Goal: Contribute content: Contribute content

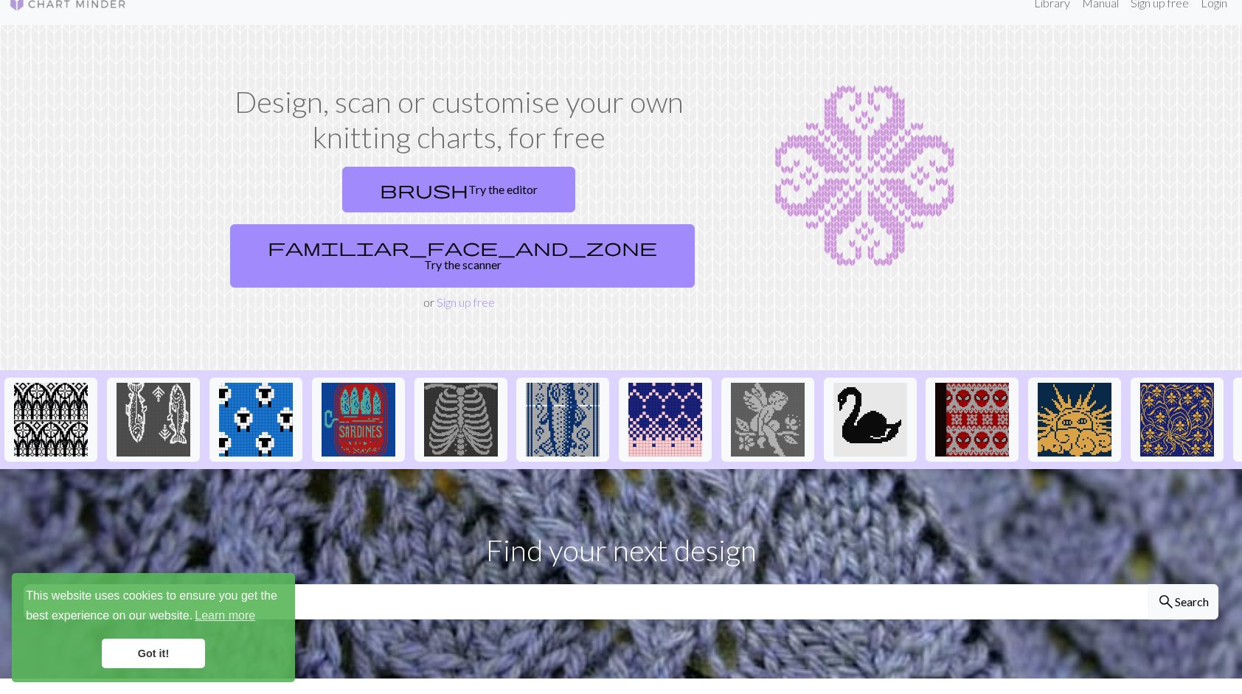
scroll to position [15, 0]
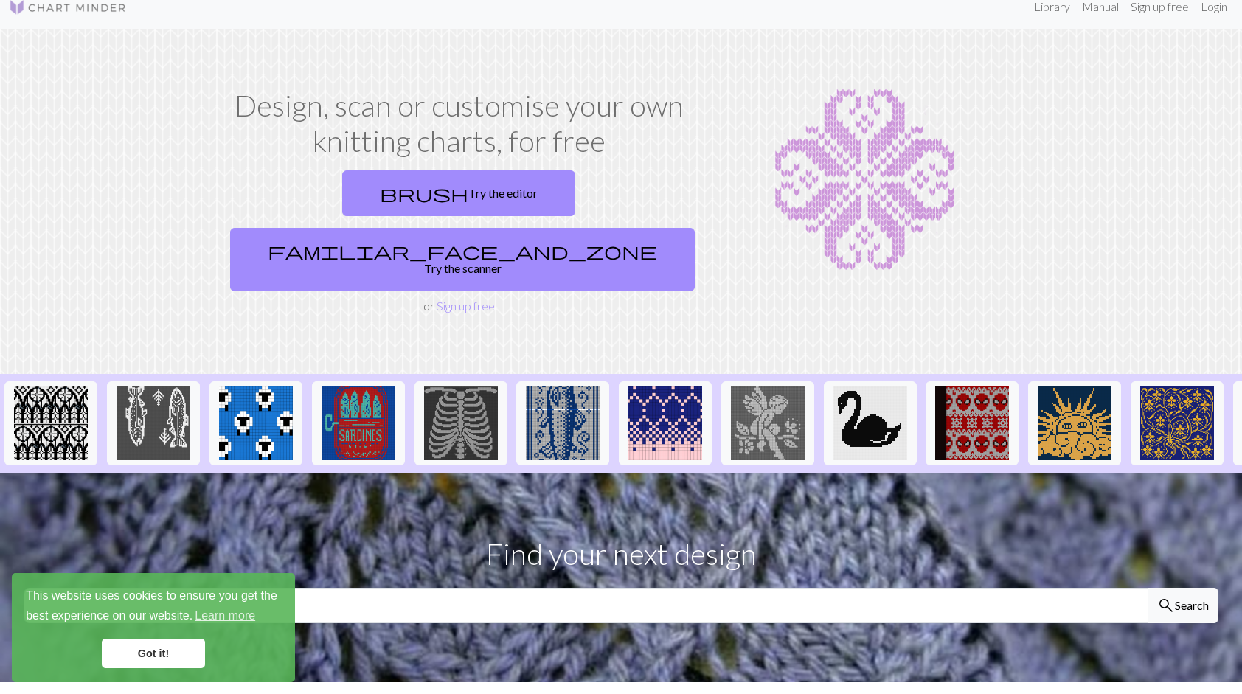
click at [156, 650] on link "Got it!" at bounding box center [153, 653] width 103 height 29
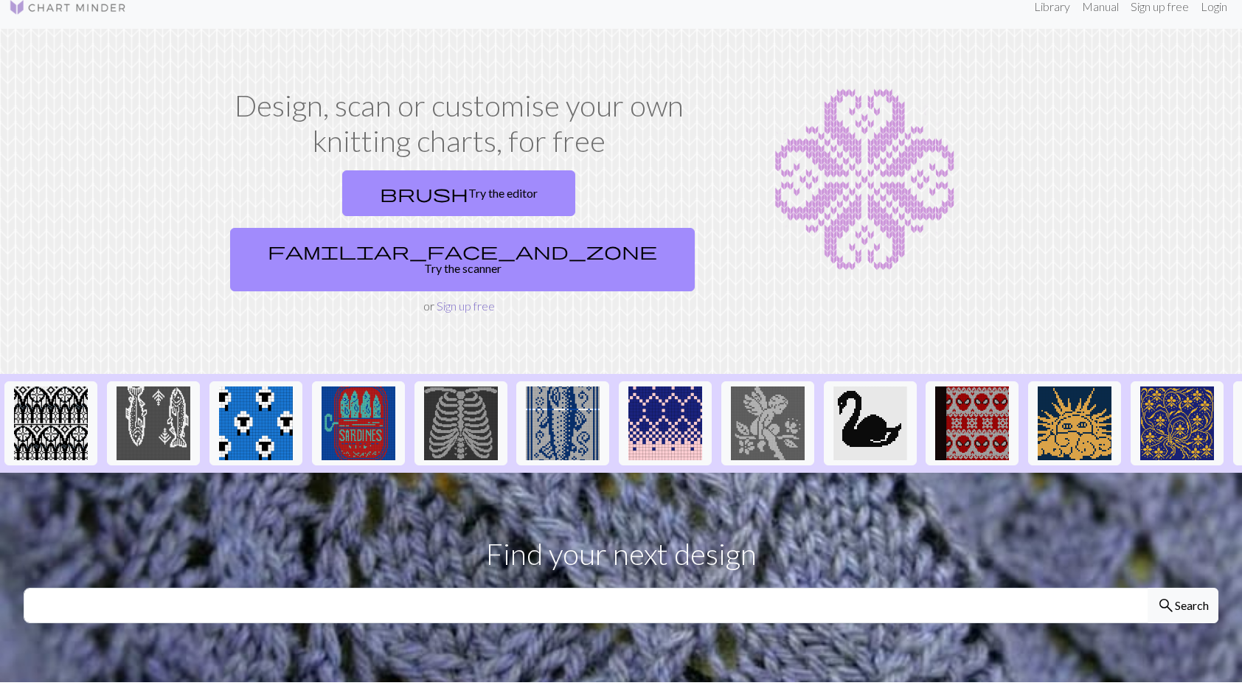
click at [465, 299] on link "Sign up free" at bounding box center [466, 306] width 58 height 14
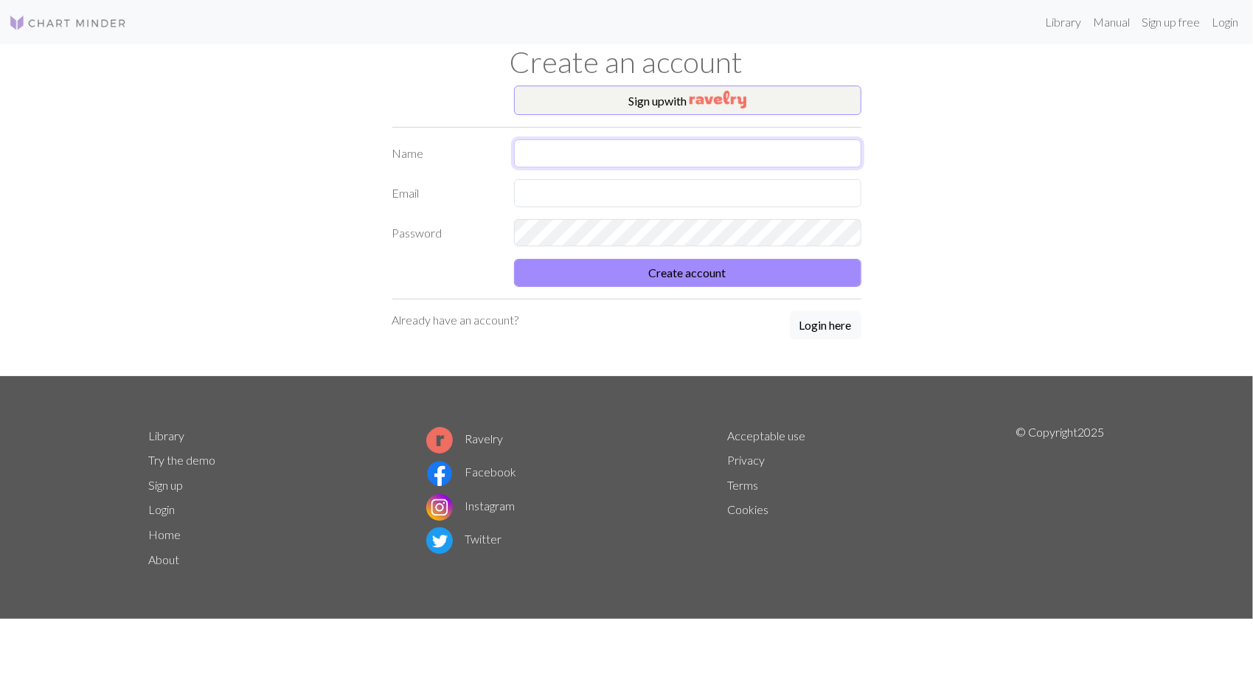
click at [599, 149] on input "text" at bounding box center [687, 153] width 347 height 28
type input "[PERSON_NAME]"
type input "[EMAIL_ADDRESS][DOMAIN_NAME]"
click at [566, 156] on input "[PERSON_NAME]" at bounding box center [687, 153] width 347 height 28
type input "[PERSON_NAME]"
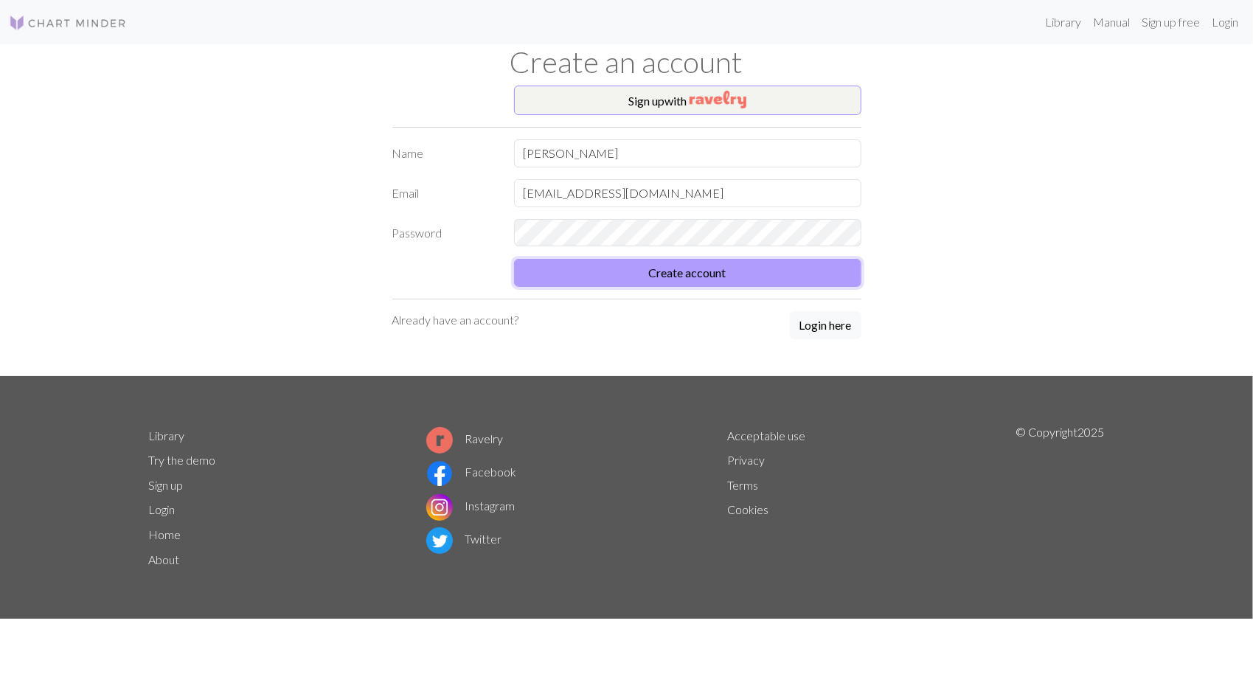
click at [634, 277] on button "Create account" at bounding box center [687, 273] width 347 height 28
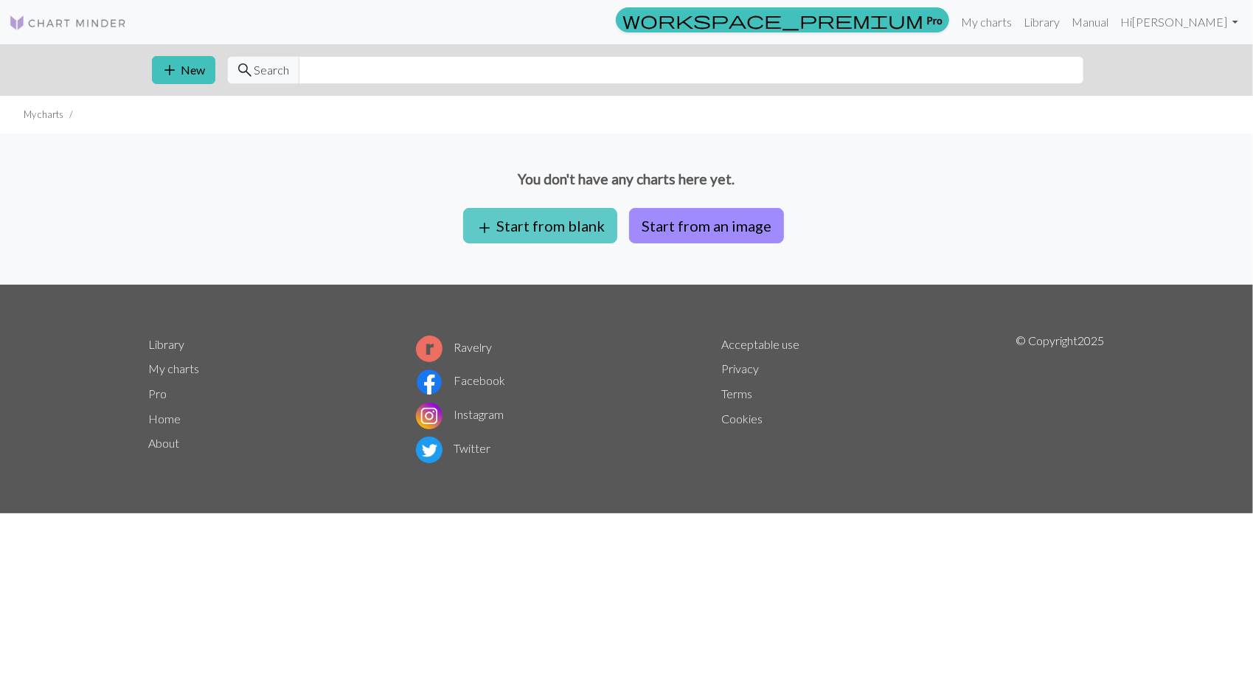
click at [575, 226] on button "add Start from blank" at bounding box center [540, 225] width 154 height 35
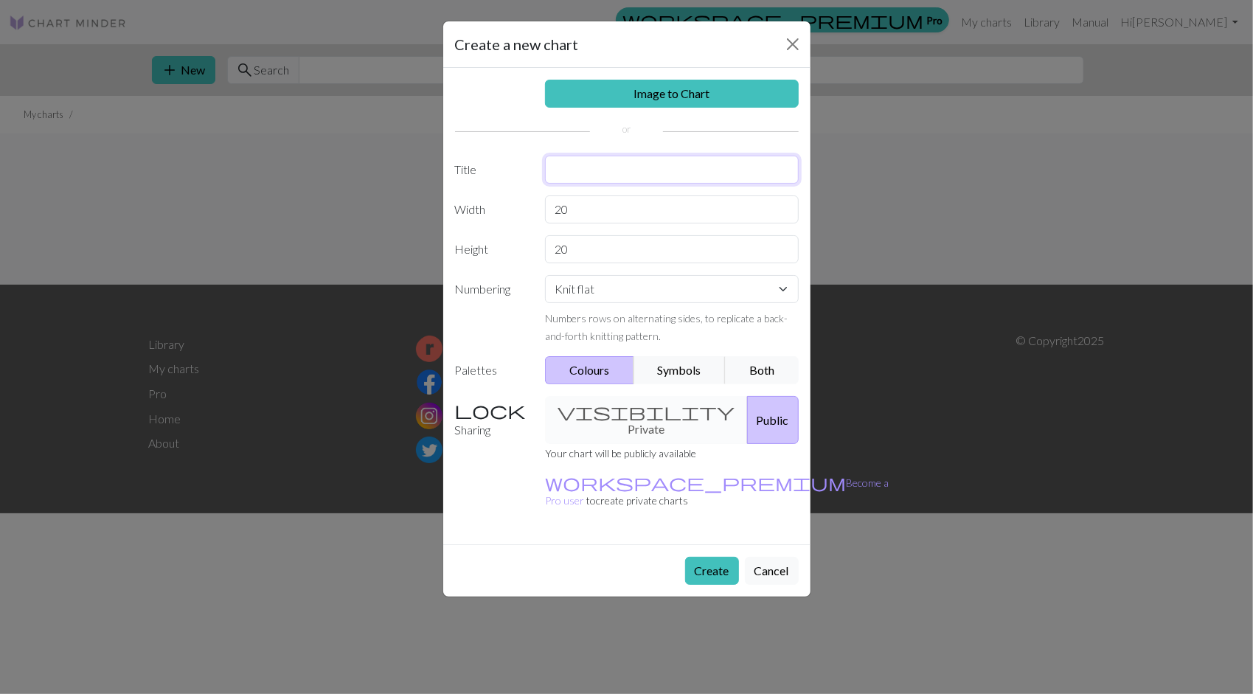
click at [642, 164] on input "text" at bounding box center [672, 170] width 254 height 28
type input "Coogi Sweater"
click at [628, 201] on input "20" at bounding box center [672, 209] width 254 height 28
type input "2"
click at [628, 249] on input "20" at bounding box center [672, 249] width 254 height 28
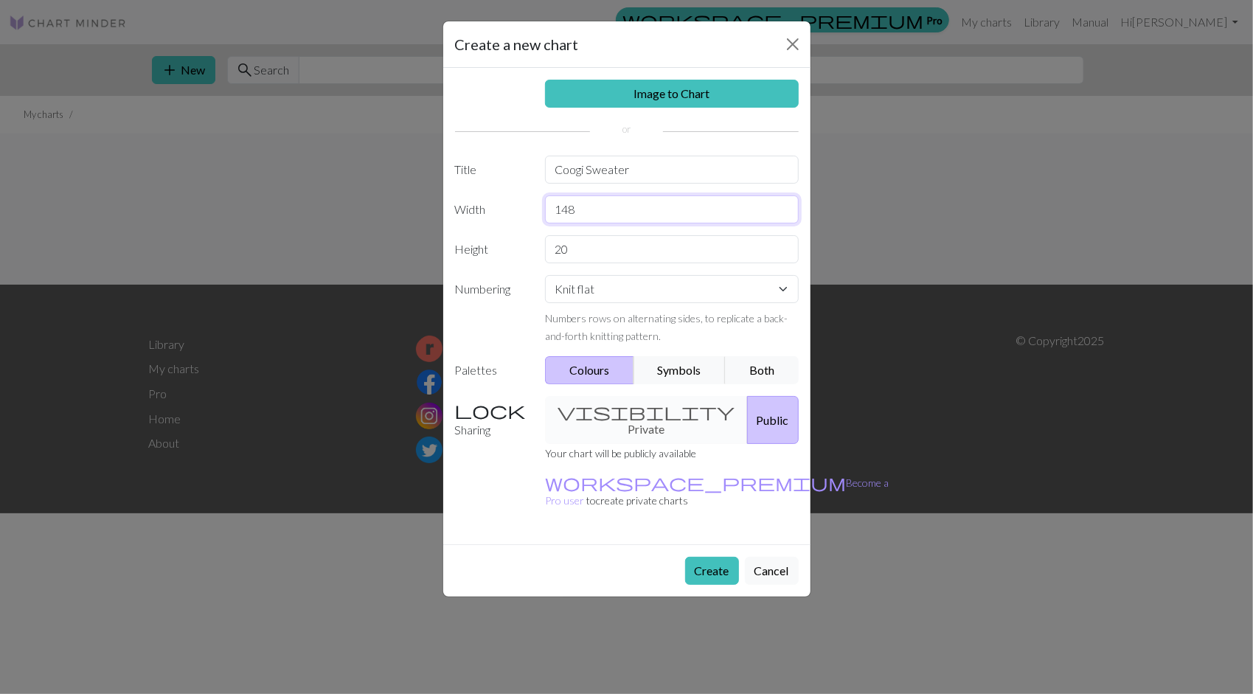
click at [693, 209] on input "148" at bounding box center [672, 209] width 254 height 28
type input "1"
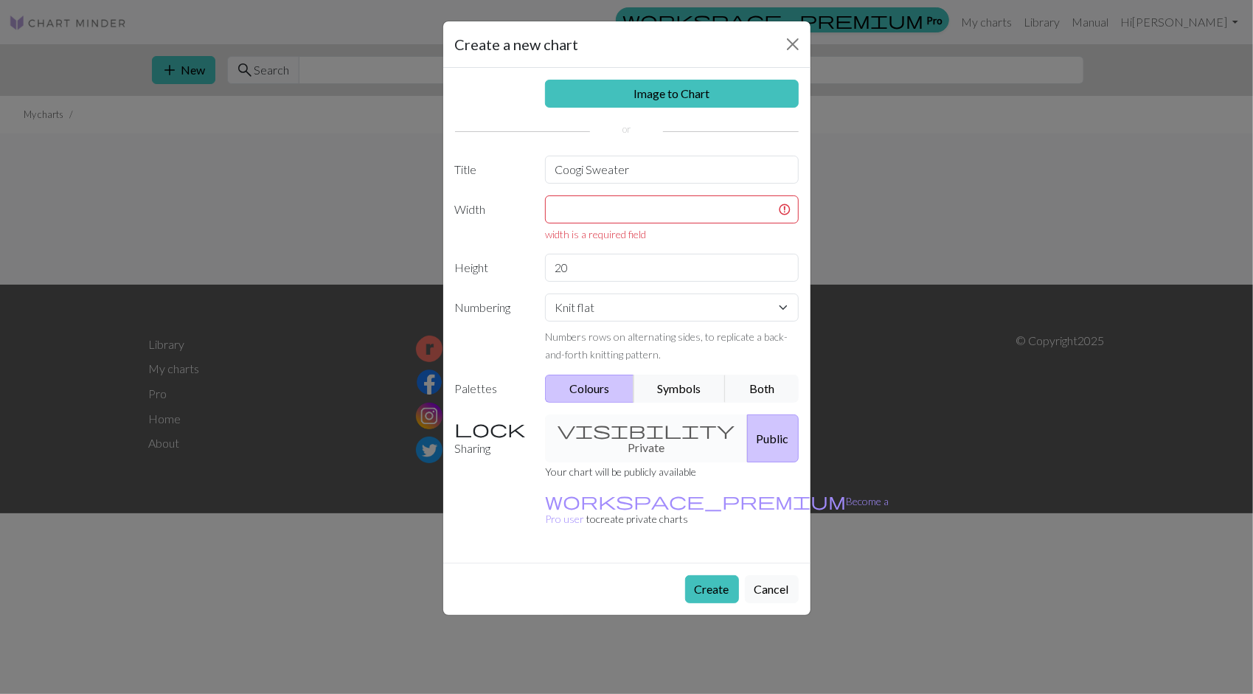
click at [628, 425] on div "visibility Private Public" at bounding box center [671, 438] width 271 height 48
click at [583, 434] on div "visibility Private Public" at bounding box center [671, 438] width 271 height 48
click at [602, 423] on div "visibility Private Public" at bounding box center [671, 438] width 271 height 48
click at [747, 429] on button "Public" at bounding box center [773, 438] width 52 height 48
click at [670, 421] on div "visibility Private Public" at bounding box center [671, 438] width 271 height 48
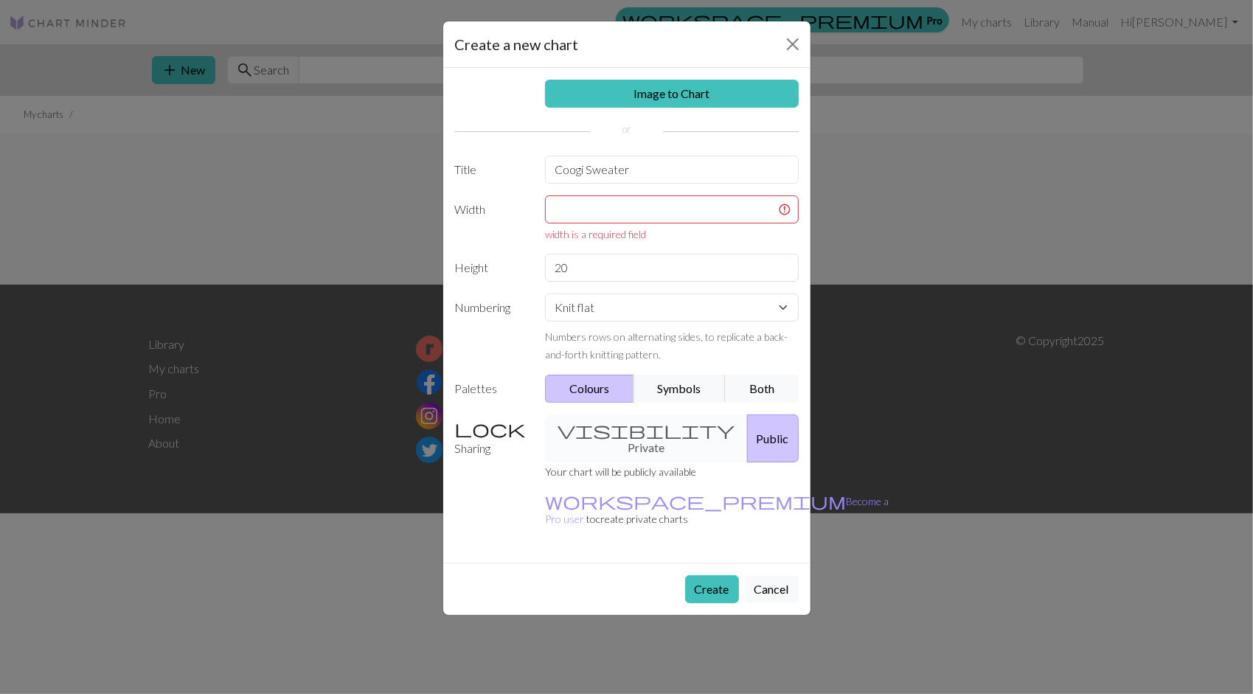
click at [616, 428] on div "visibility Private Public" at bounding box center [671, 438] width 271 height 48
click at [661, 211] on input "text" at bounding box center [672, 209] width 254 height 28
click at [637, 285] on div "Image to Chart Title Coogi Sweater Width width is a required field Height 20 Nu…" at bounding box center [626, 315] width 367 height 495
click at [630, 267] on input "20" at bounding box center [672, 268] width 254 height 28
type input "2"
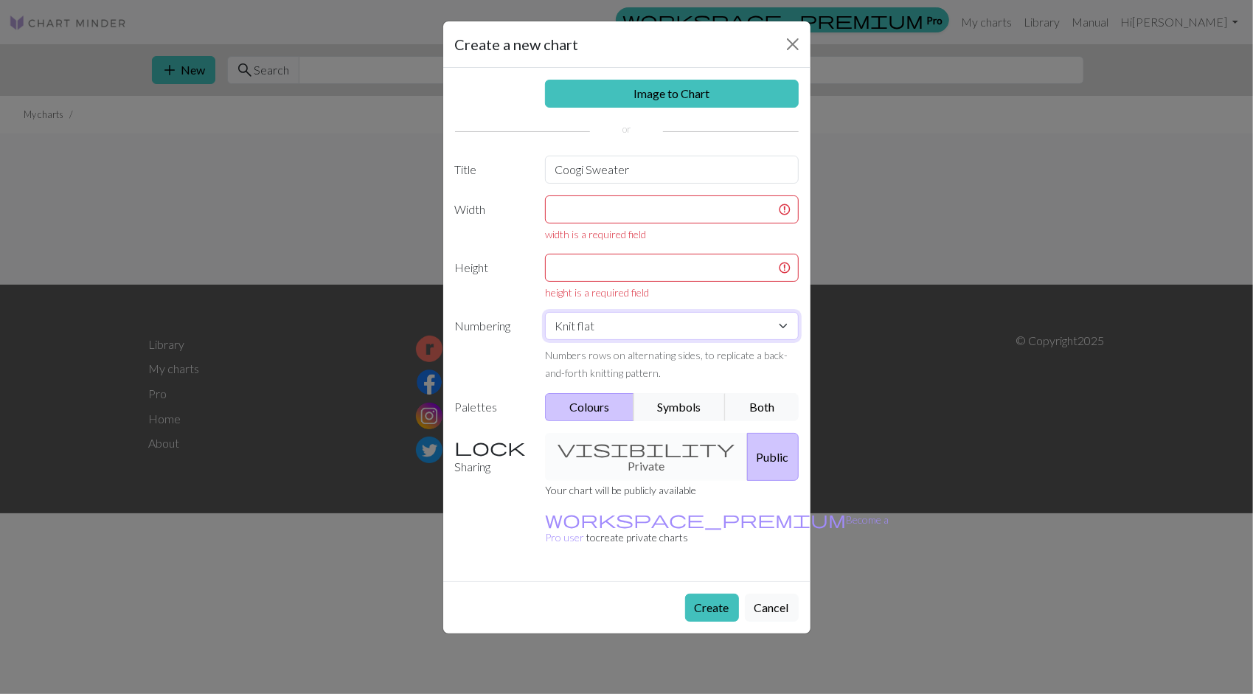
click at [650, 316] on select "Knit flat Knit in the round Lace knitting Cross stitch" at bounding box center [672, 326] width 254 height 28
click at [652, 218] on input "text" at bounding box center [672, 209] width 254 height 28
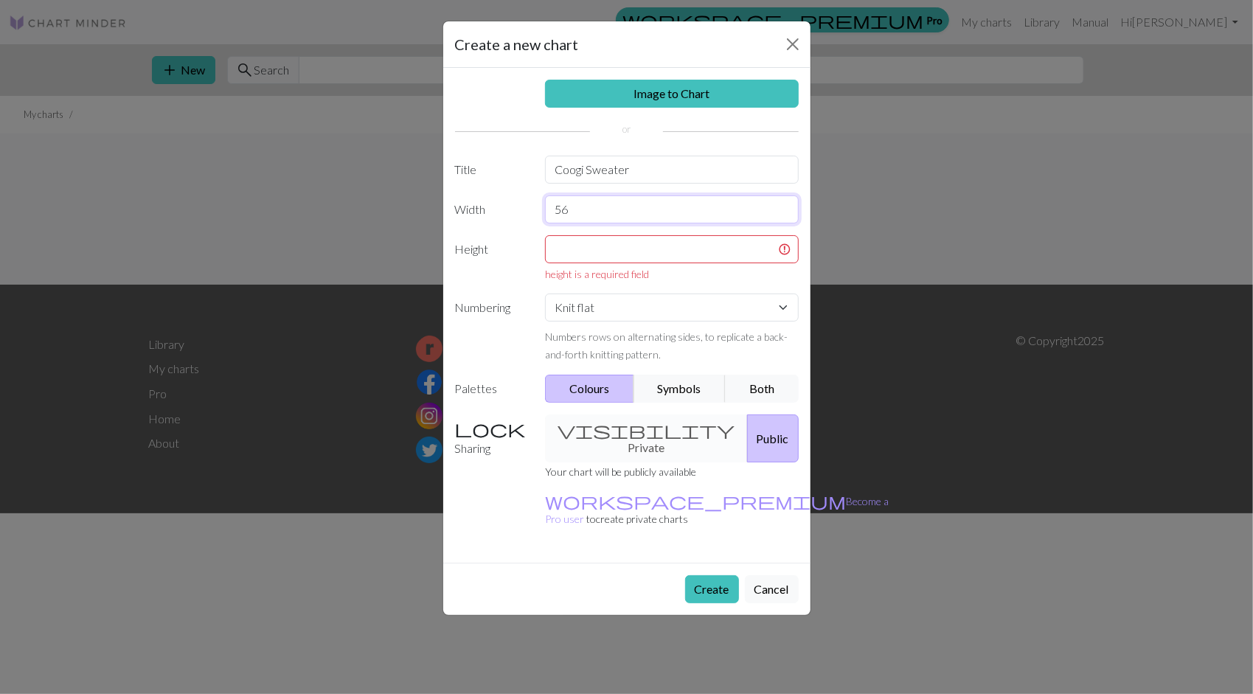
type input "56"
click at [625, 244] on input "text" at bounding box center [672, 249] width 254 height 28
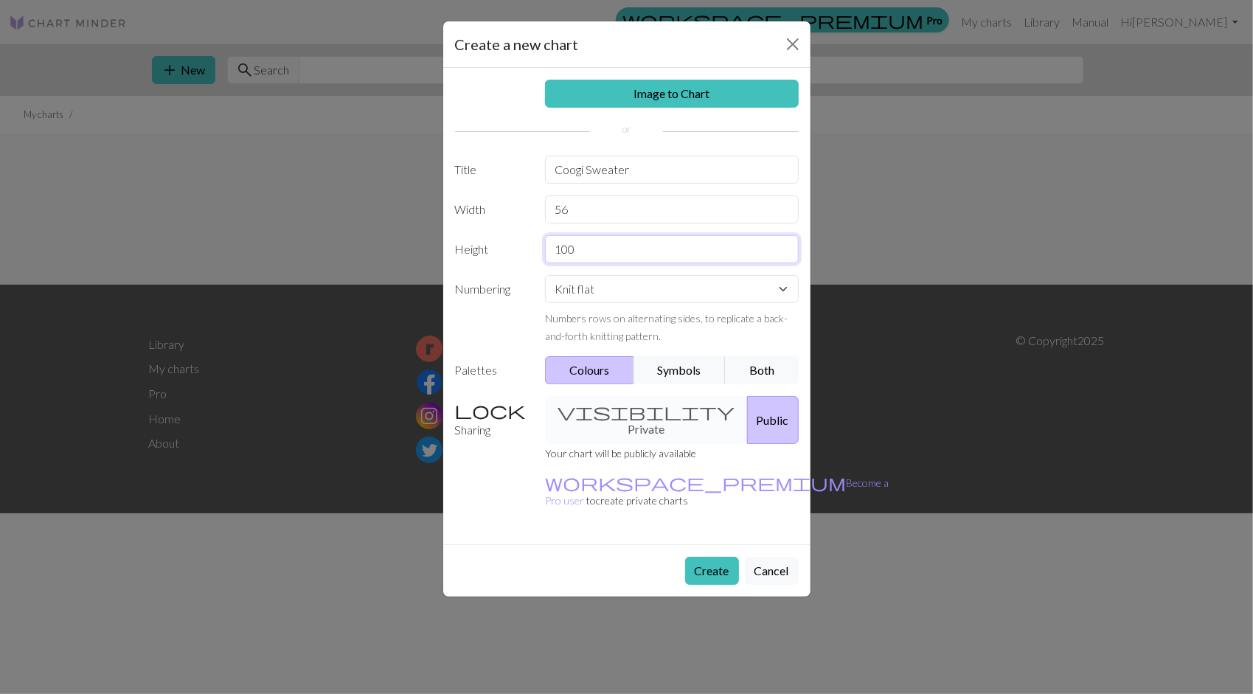
type input "100"
click at [642, 173] on input "Coogi Sweater" at bounding box center [672, 170] width 254 height 28
type input "Coogi Sleeve"
click at [702, 557] on button "Create" at bounding box center [712, 571] width 54 height 28
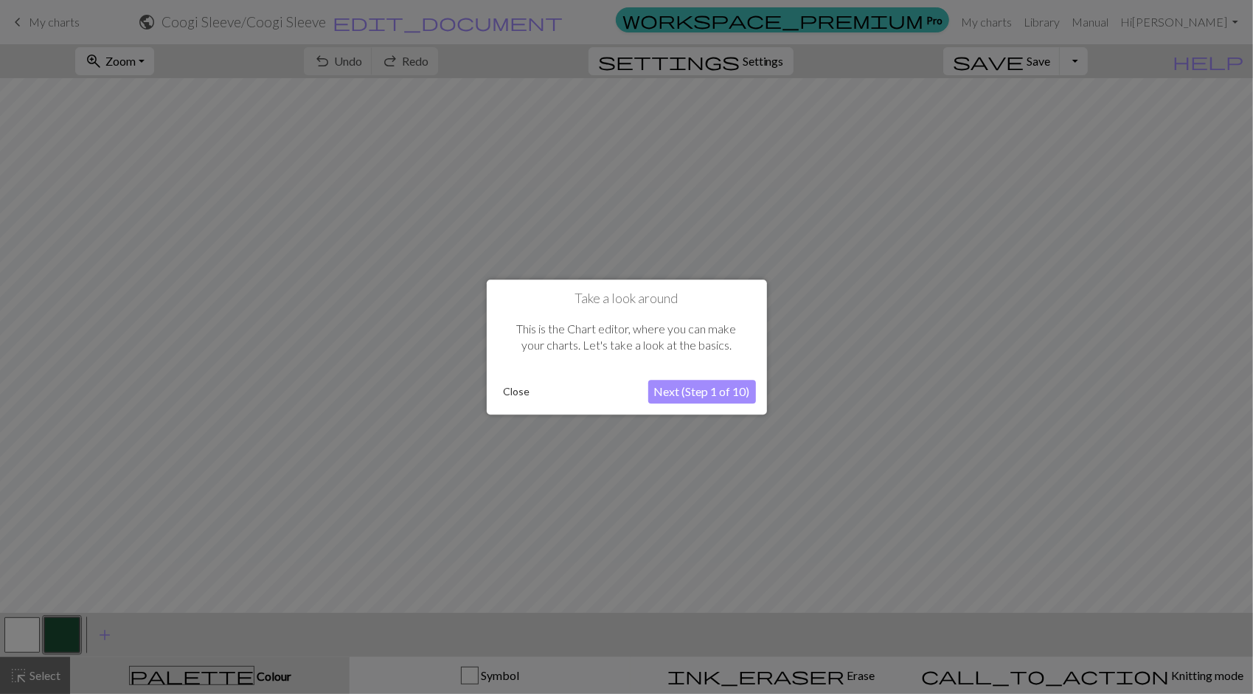
click at [685, 389] on button "Next (Step 1 of 10)" at bounding box center [702, 392] width 108 height 24
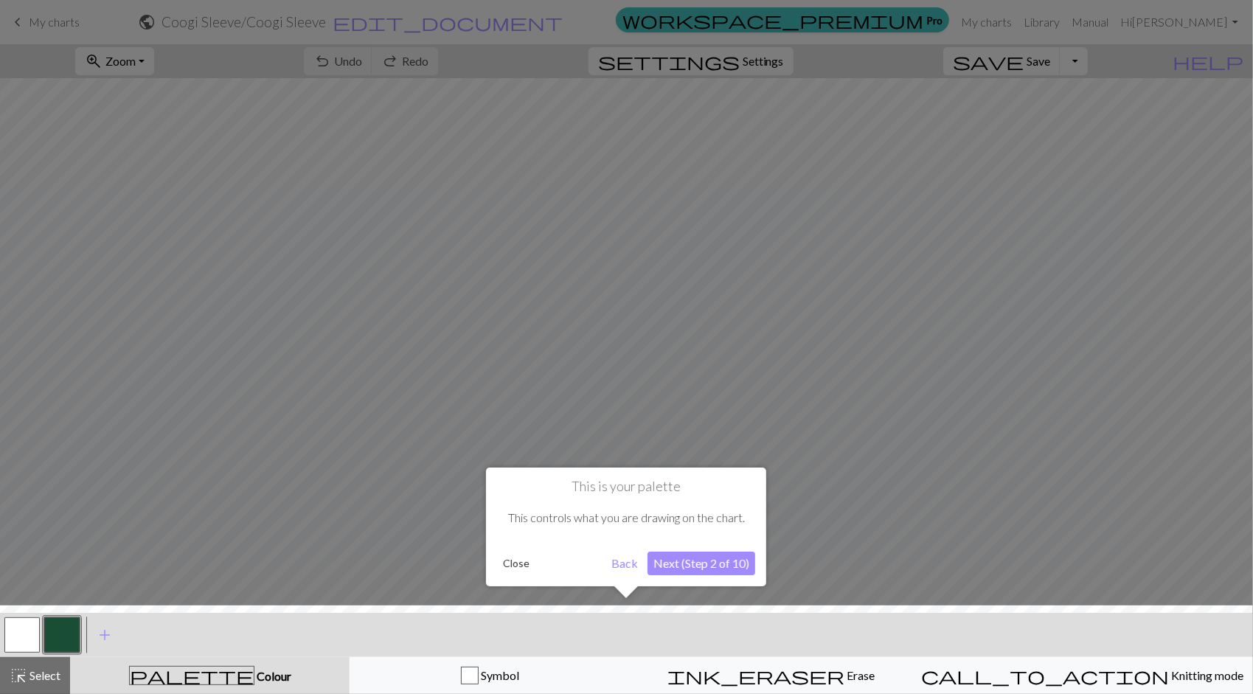
click at [702, 563] on button "Next (Step 2 of 10)" at bounding box center [701, 564] width 108 height 24
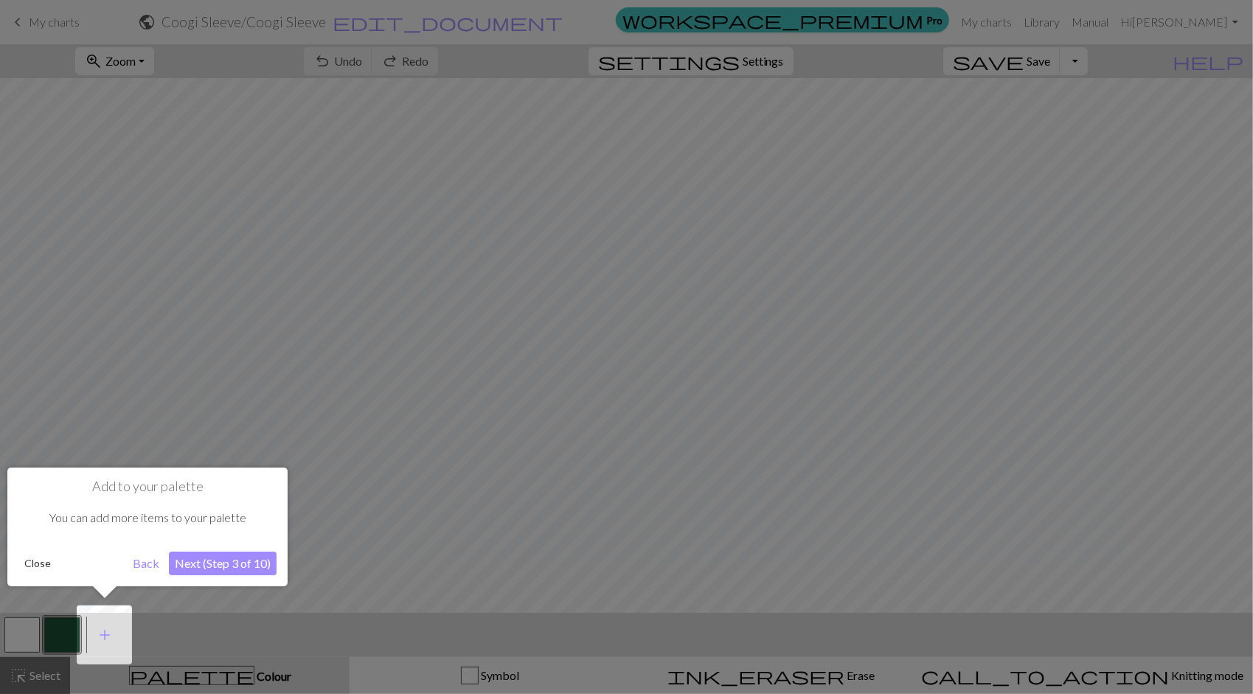
click at [255, 557] on button "Next (Step 3 of 10)" at bounding box center [223, 564] width 108 height 24
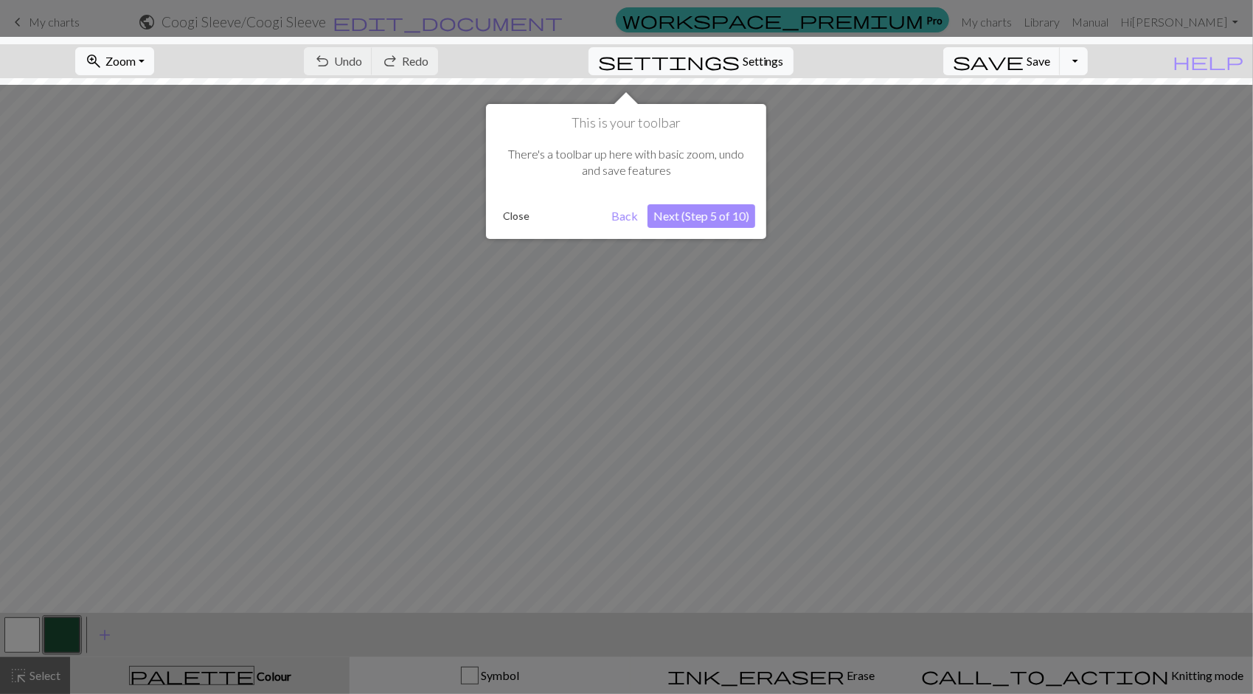
click at [708, 214] on button "Next (Step 5 of 10)" at bounding box center [701, 216] width 108 height 24
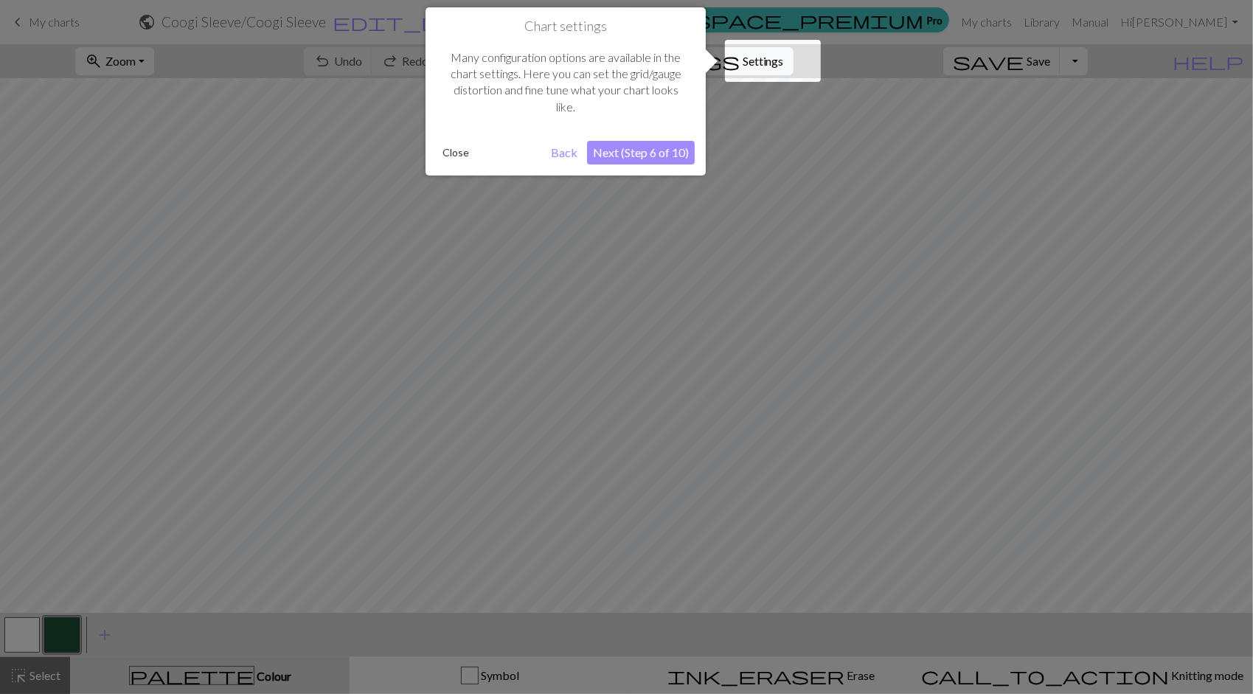
click at [645, 147] on button "Next (Step 6 of 10)" at bounding box center [641, 153] width 108 height 24
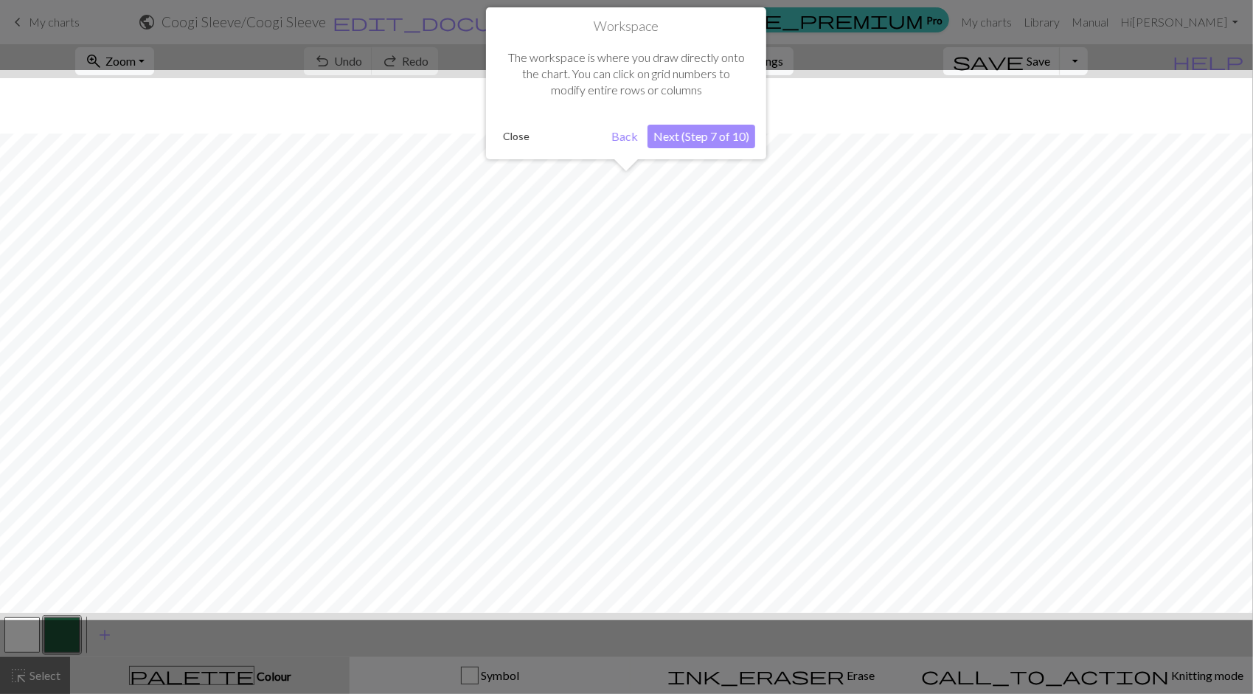
scroll to position [55, 0]
click at [705, 131] on button "Next (Step 7 of 10)" at bounding box center [701, 137] width 108 height 24
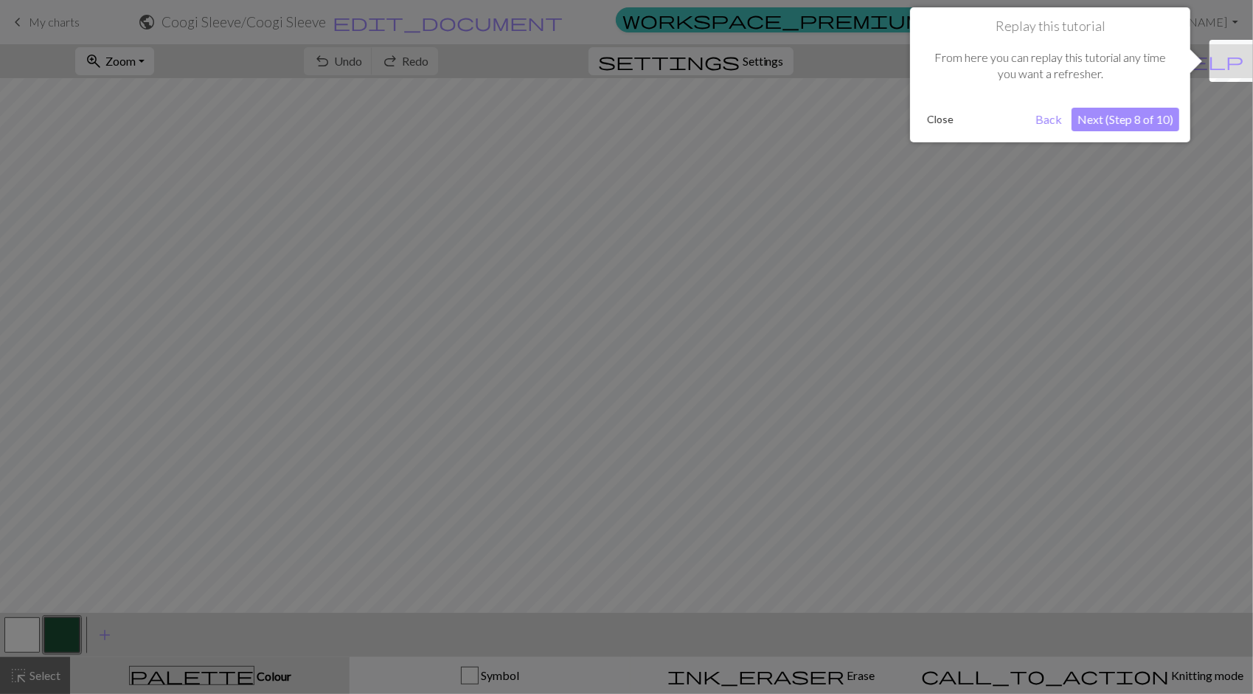
click at [1124, 117] on button "Next (Step 8 of 10)" at bounding box center [1126, 120] width 108 height 24
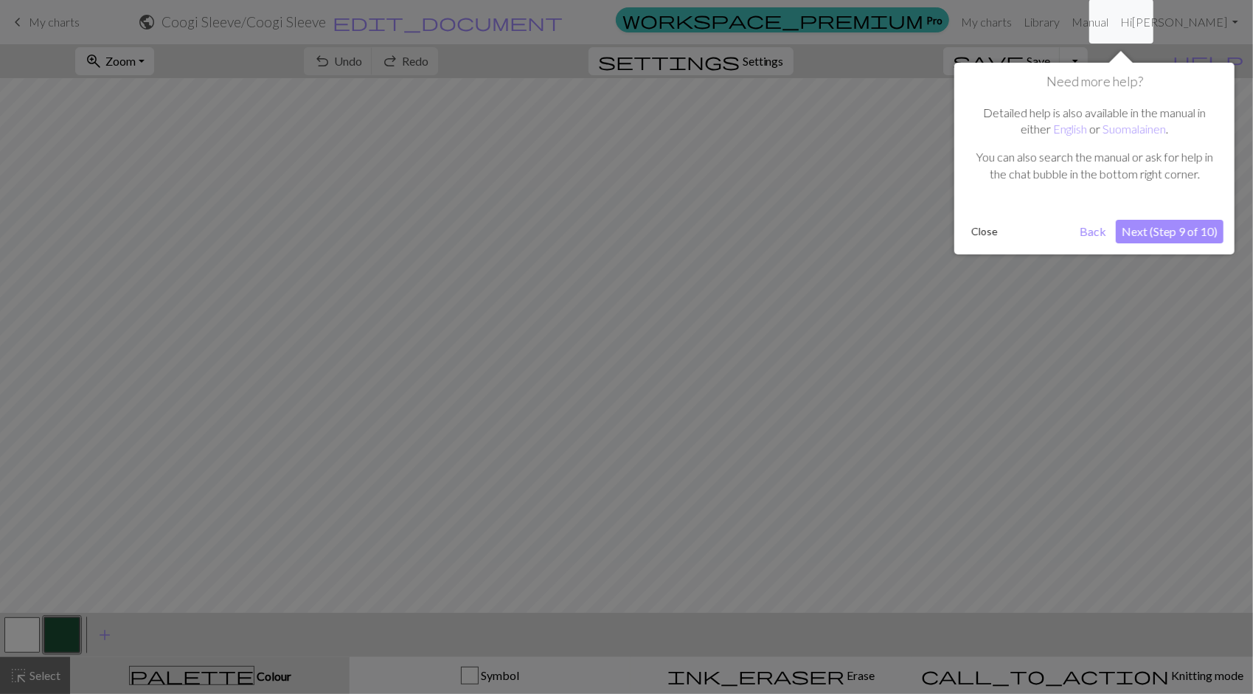
click at [1148, 229] on button "Next (Step 9 of 10)" at bounding box center [1170, 232] width 108 height 24
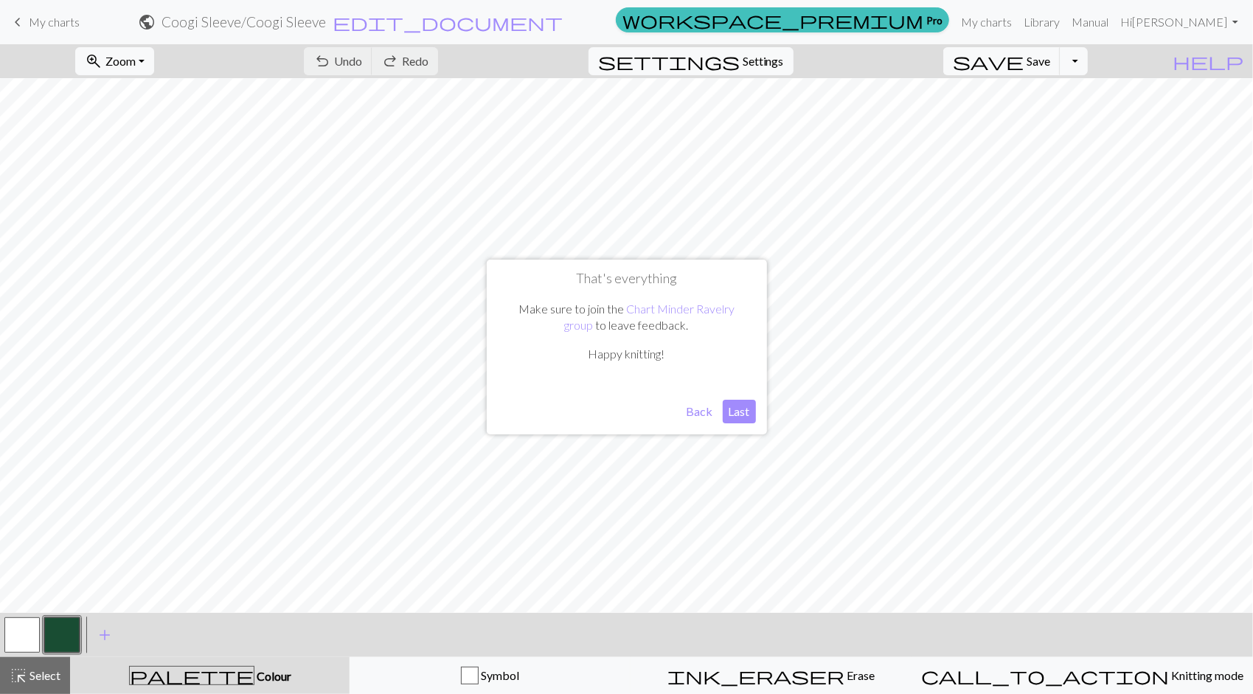
click at [729, 409] on button "Last" at bounding box center [739, 412] width 33 height 24
click at [91, 643] on button "add Add a colour" at bounding box center [104, 635] width 37 height 37
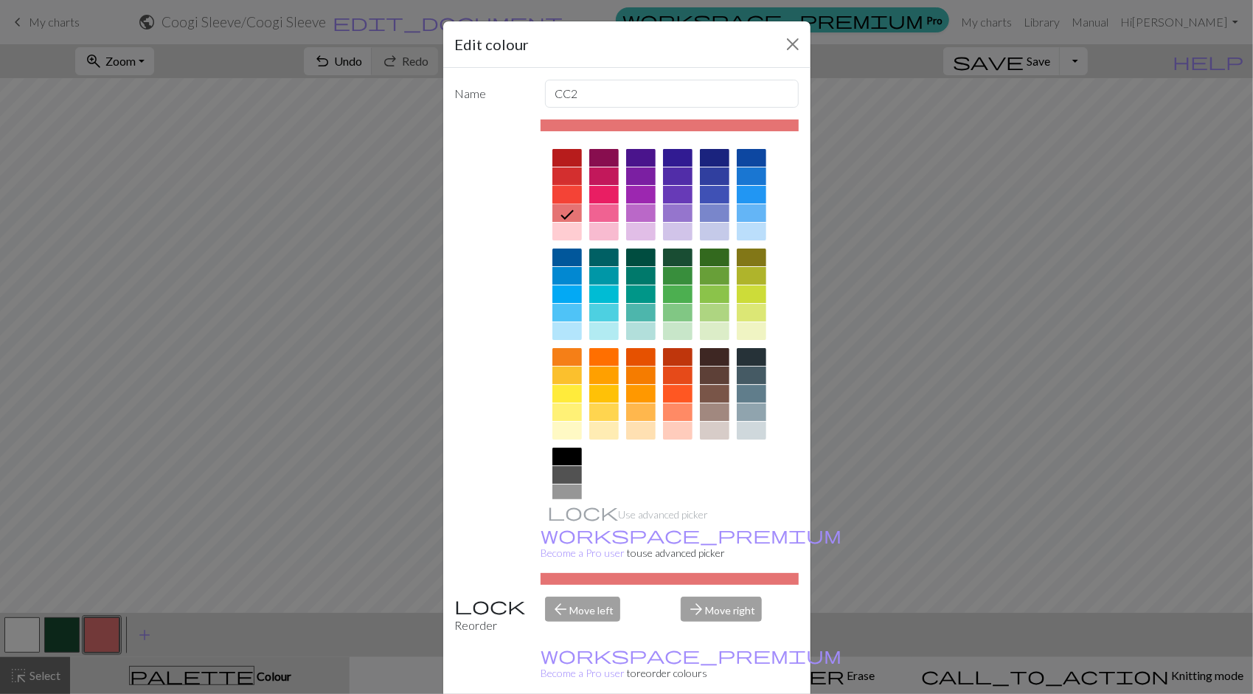
click at [556, 198] on div at bounding box center [566, 195] width 29 height 18
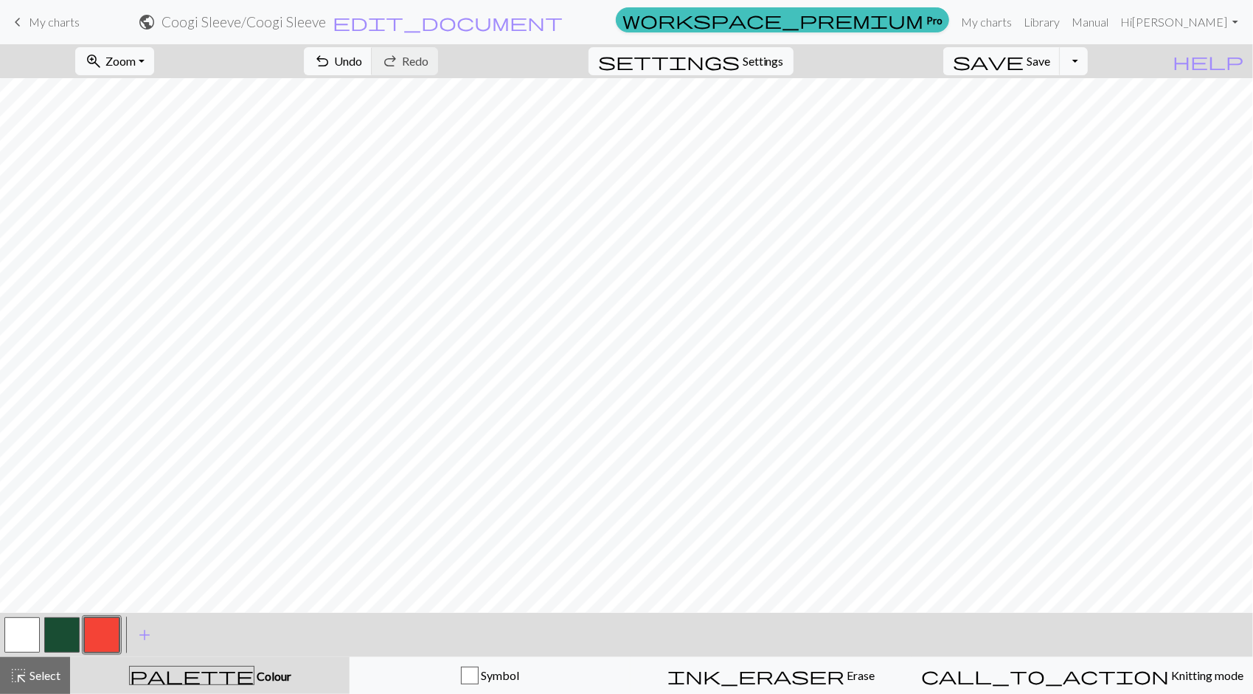
click at [18, 631] on button "button" at bounding box center [21, 634] width 35 height 35
click at [21, 638] on button "button" at bounding box center [21, 634] width 35 height 35
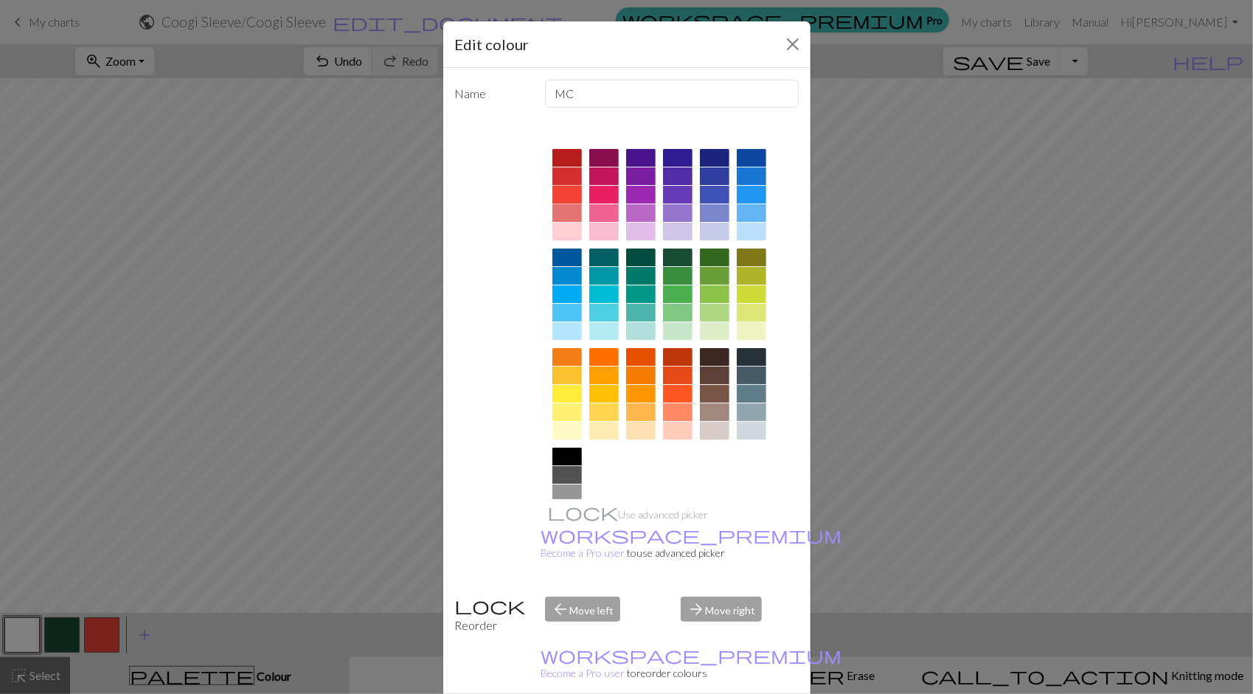
click at [556, 195] on div at bounding box center [566, 195] width 29 height 18
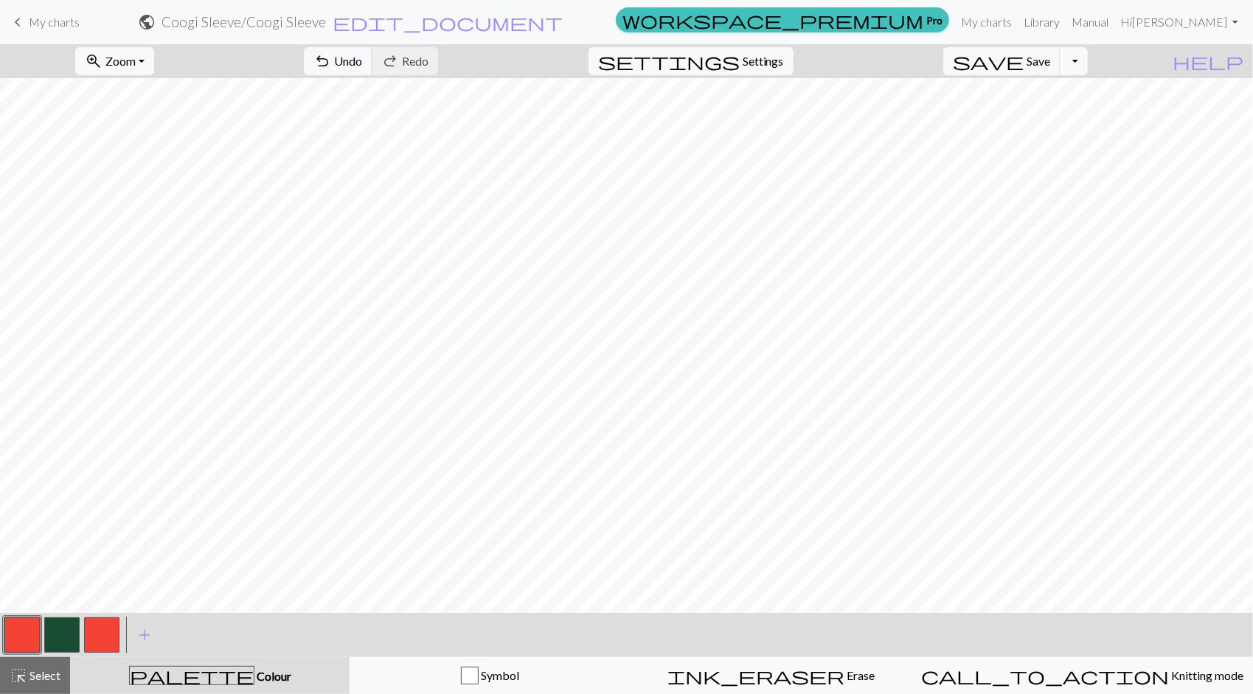
click at [27, 634] on button "button" at bounding box center [21, 634] width 35 height 35
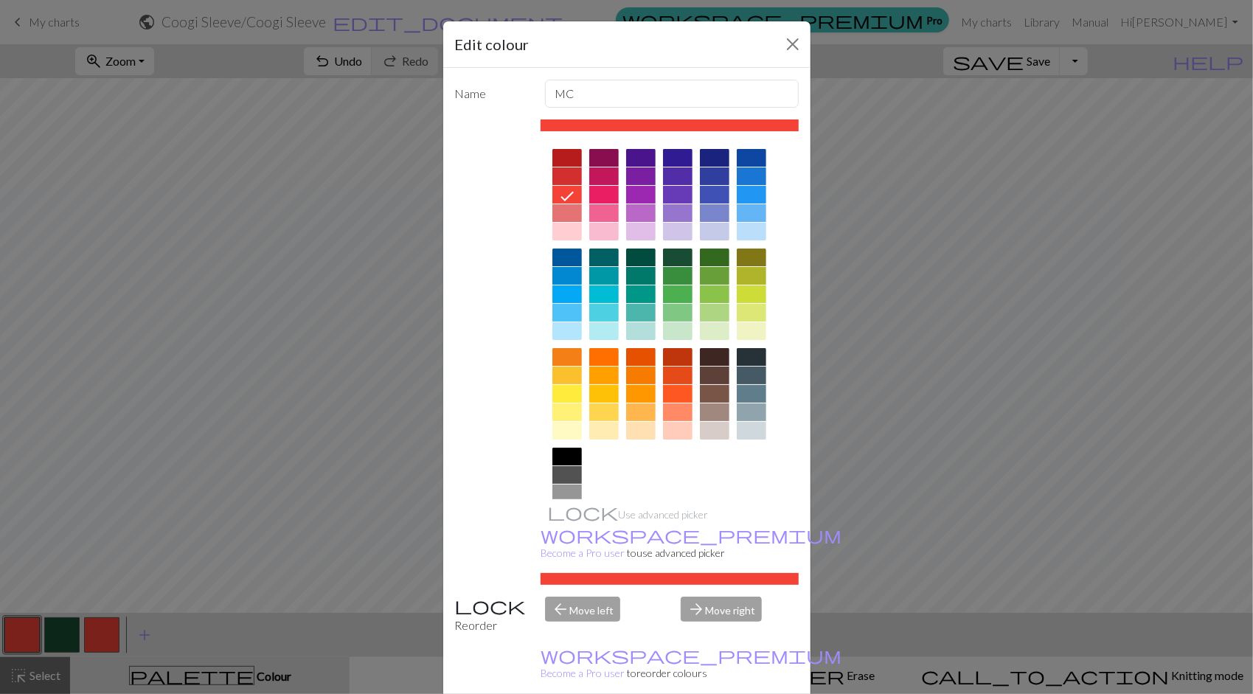
scroll to position [55, 0]
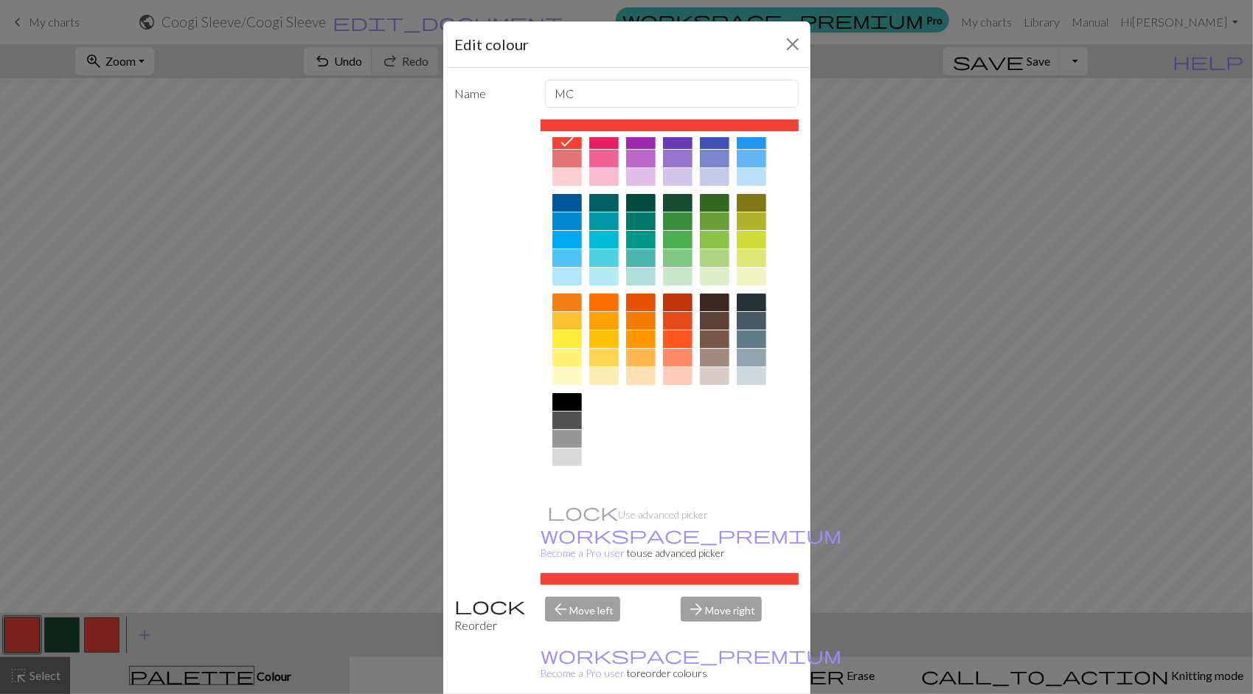
click at [569, 467] on div at bounding box center [566, 476] width 29 height 18
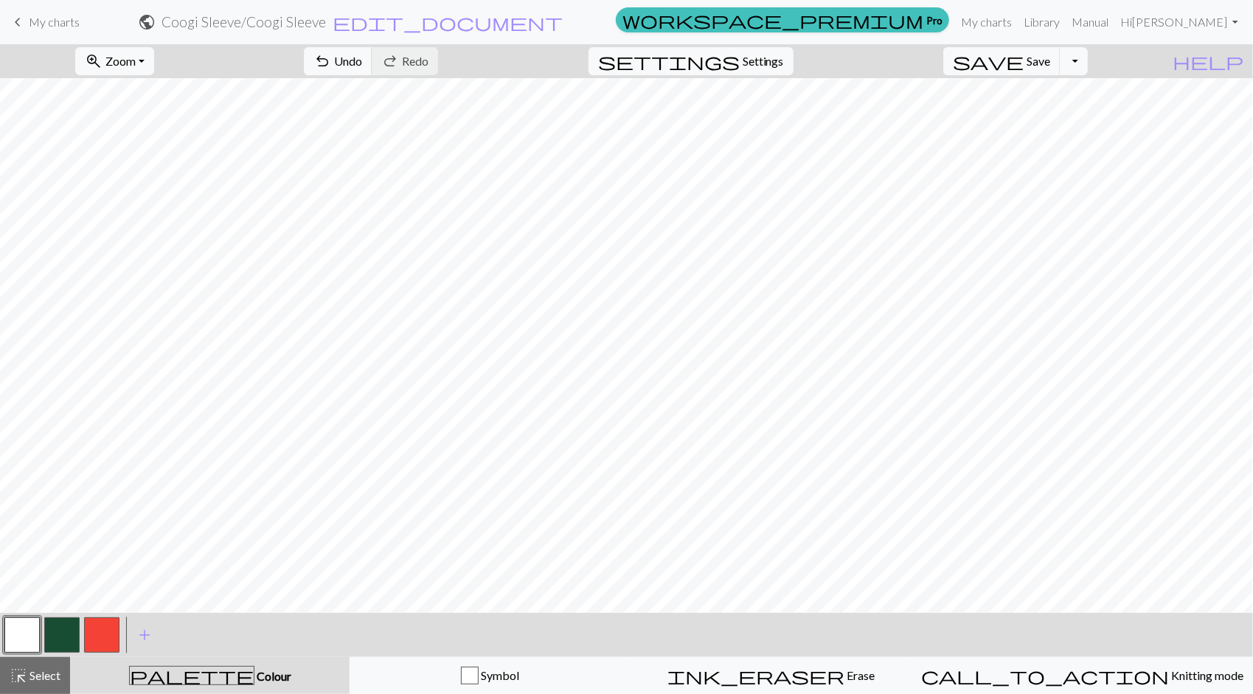
click at [66, 628] on button "button" at bounding box center [61, 634] width 35 height 35
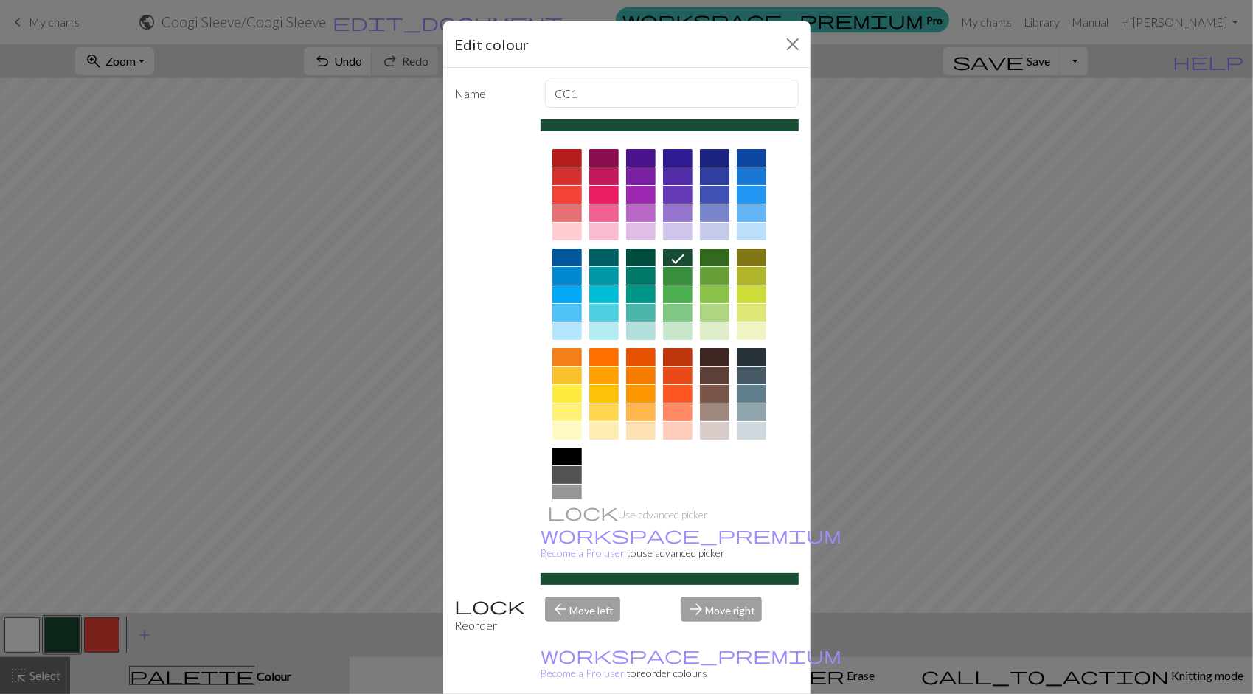
click at [566, 192] on div at bounding box center [566, 195] width 29 height 18
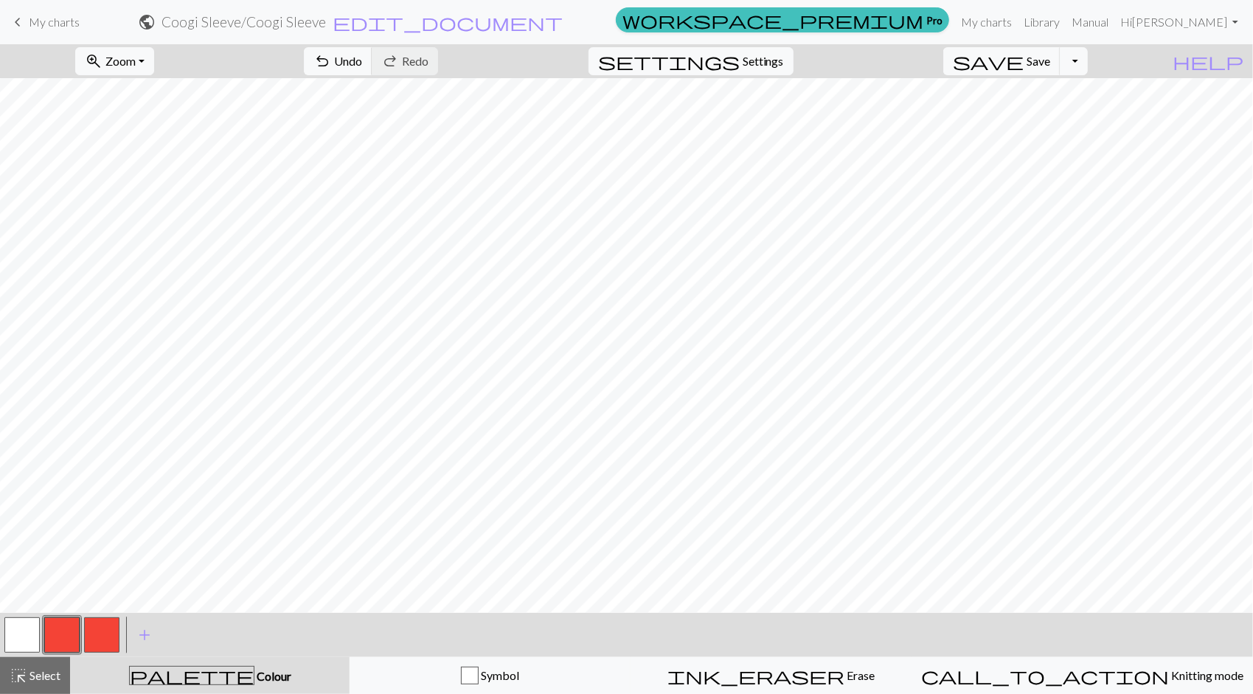
click at [102, 636] on button "button" at bounding box center [101, 634] width 35 height 35
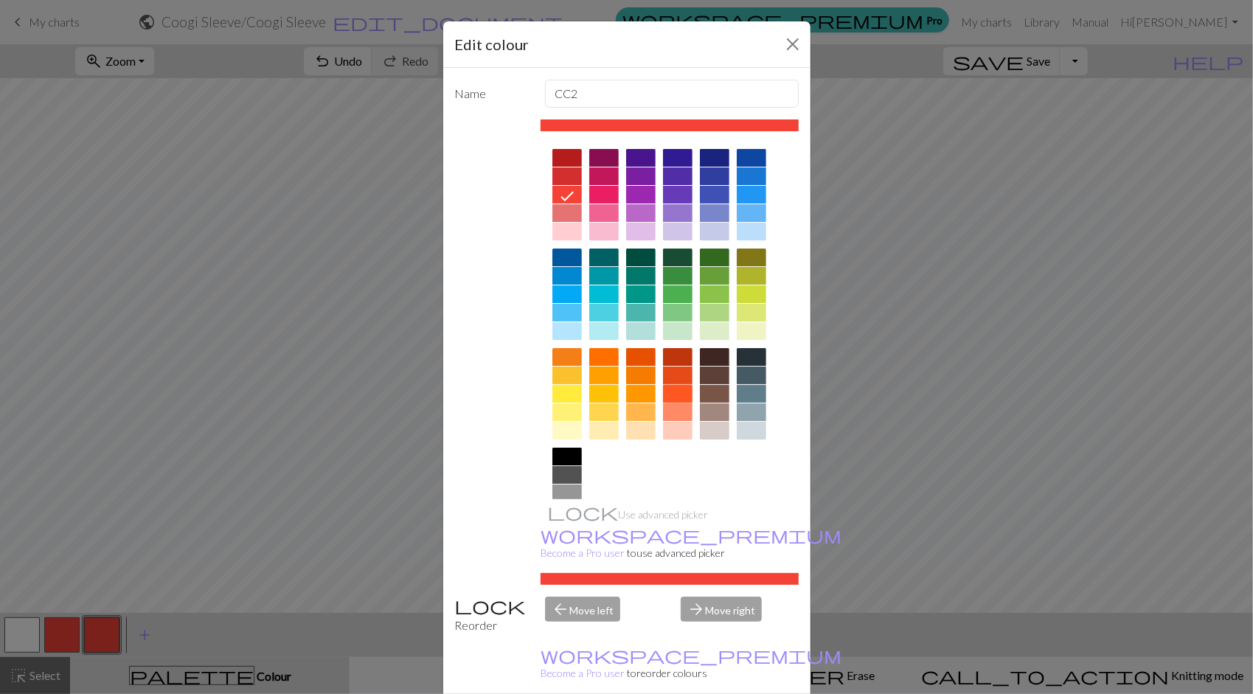
click at [677, 395] on div at bounding box center [677, 394] width 29 height 18
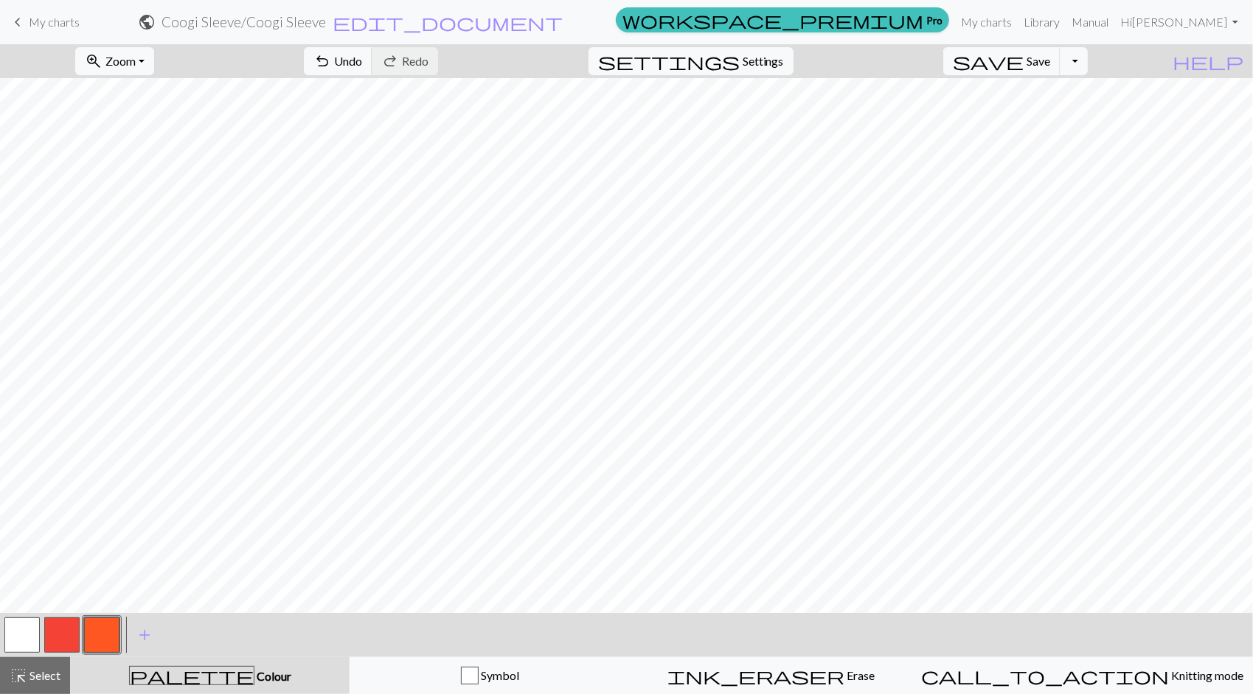
click at [53, 630] on button "button" at bounding box center [61, 634] width 35 height 35
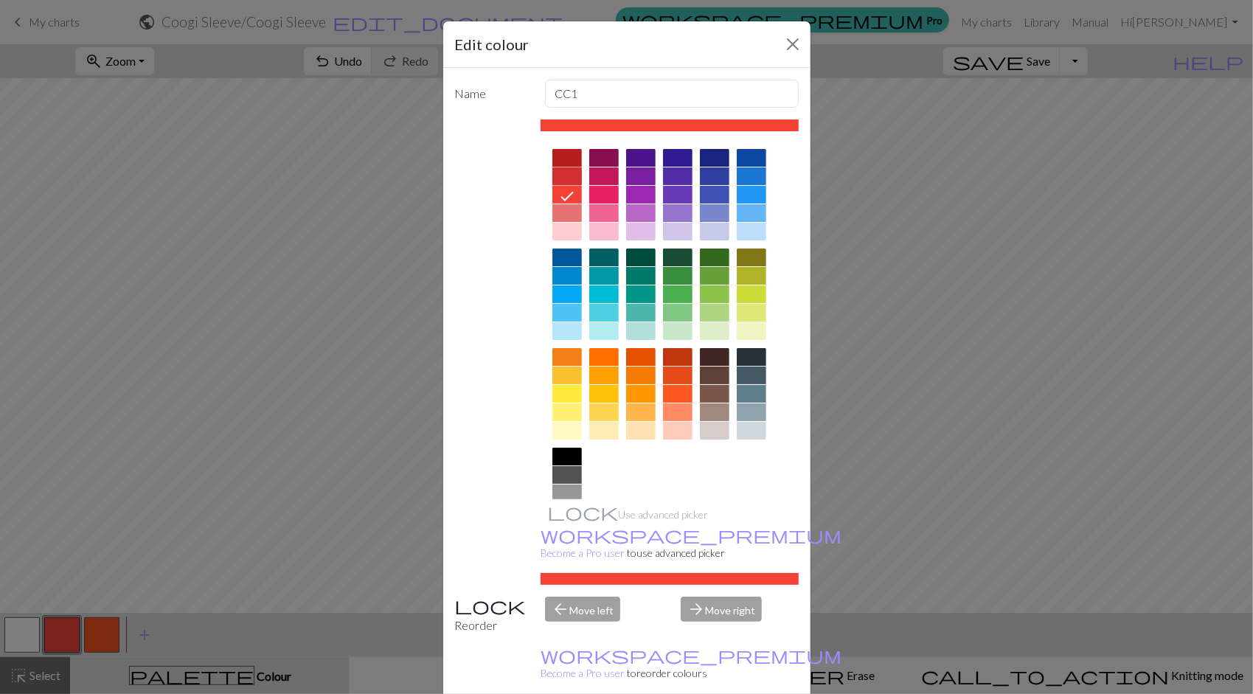
click at [555, 177] on div at bounding box center [566, 176] width 29 height 18
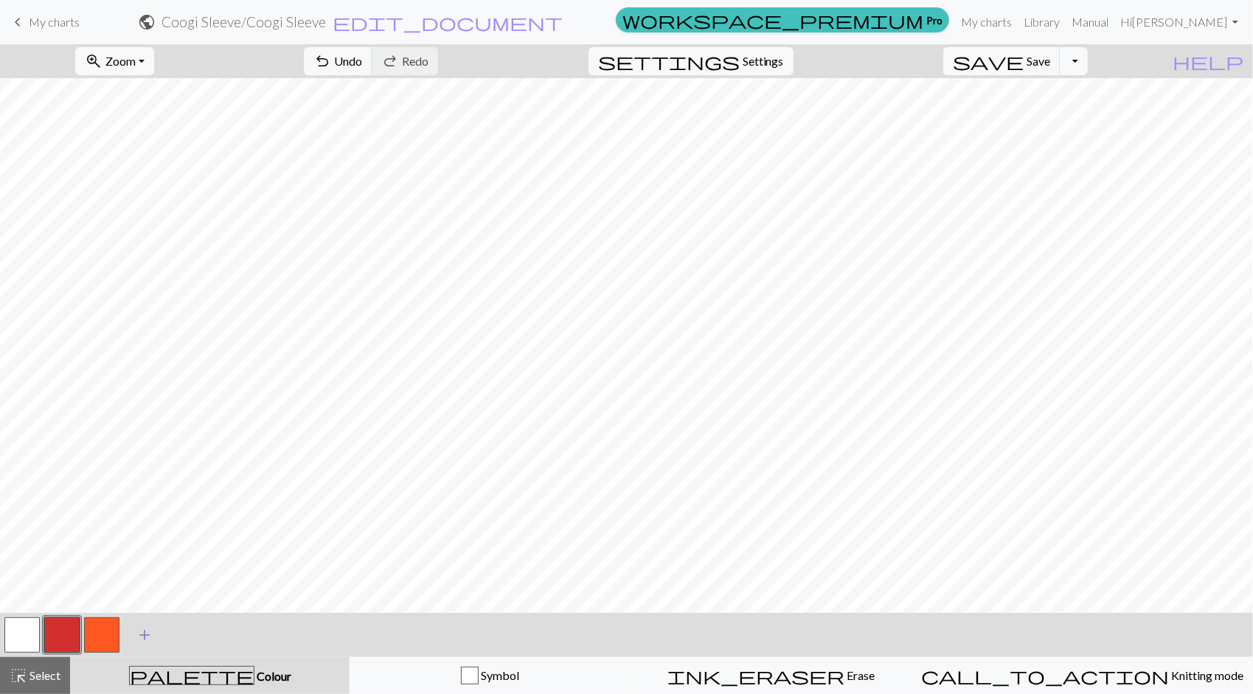
click at [136, 633] on span "add" at bounding box center [145, 635] width 18 height 21
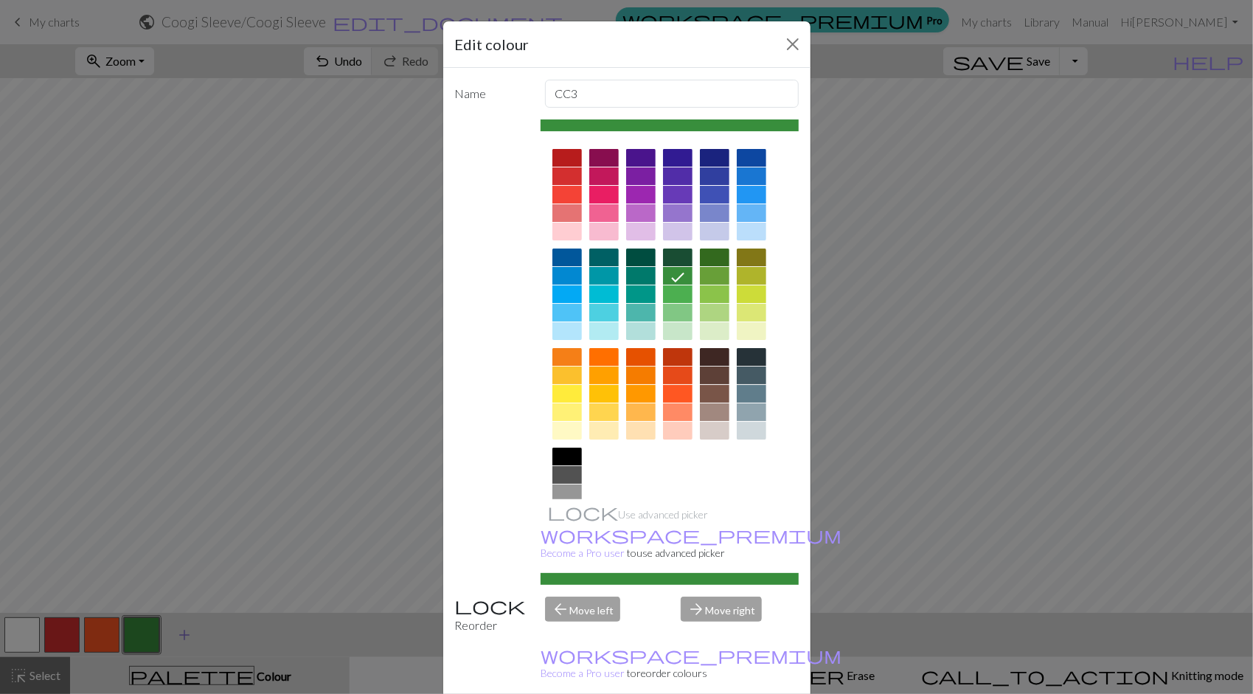
click at [136, 633] on div "Edit colour Name CC3 Use advanced picker workspace_premium Become a Pro user to…" at bounding box center [626, 347] width 1253 height 694
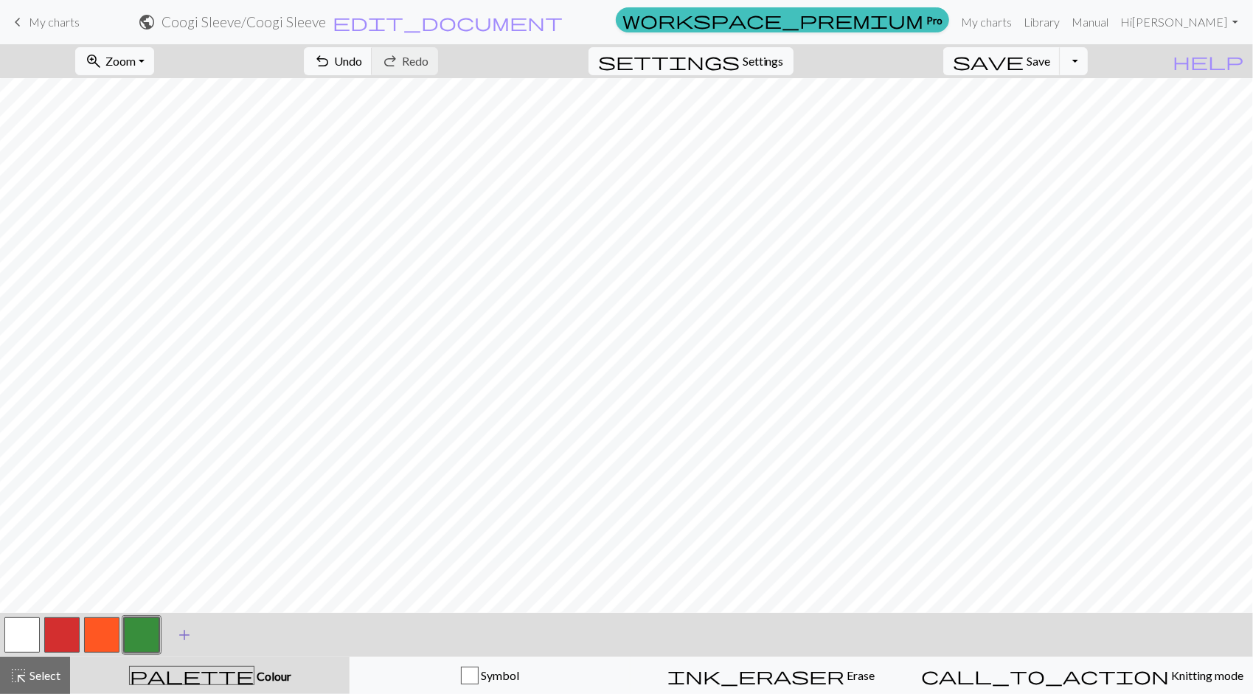
click at [136, 633] on button "button" at bounding box center [141, 634] width 35 height 35
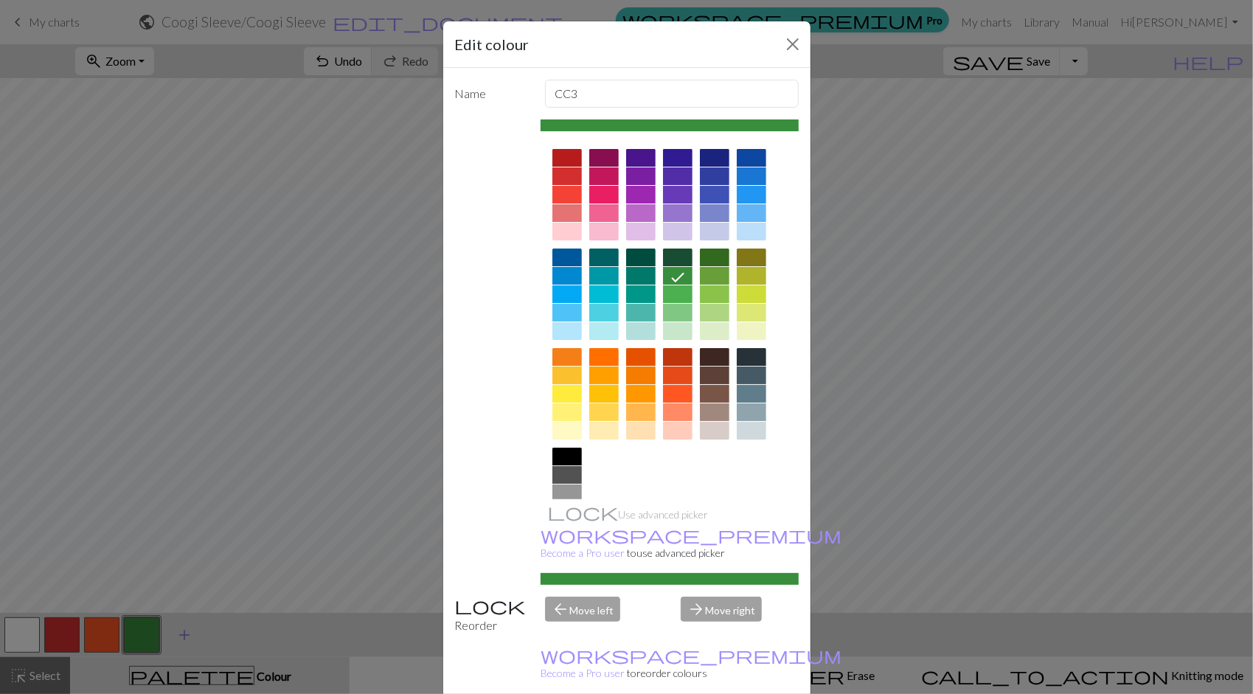
click at [136, 633] on div "Edit colour Name CC3 Use advanced picker workspace_premium Become a Pro user to…" at bounding box center [626, 347] width 1253 height 694
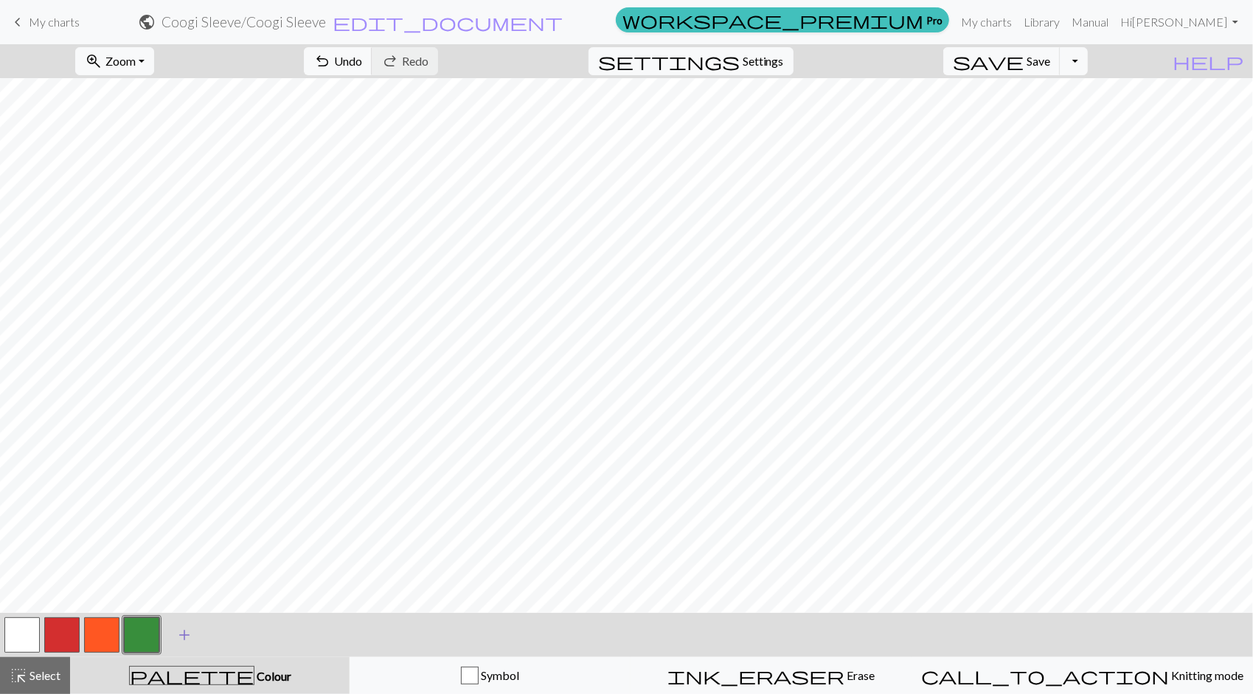
click at [136, 633] on button "button" at bounding box center [141, 634] width 35 height 35
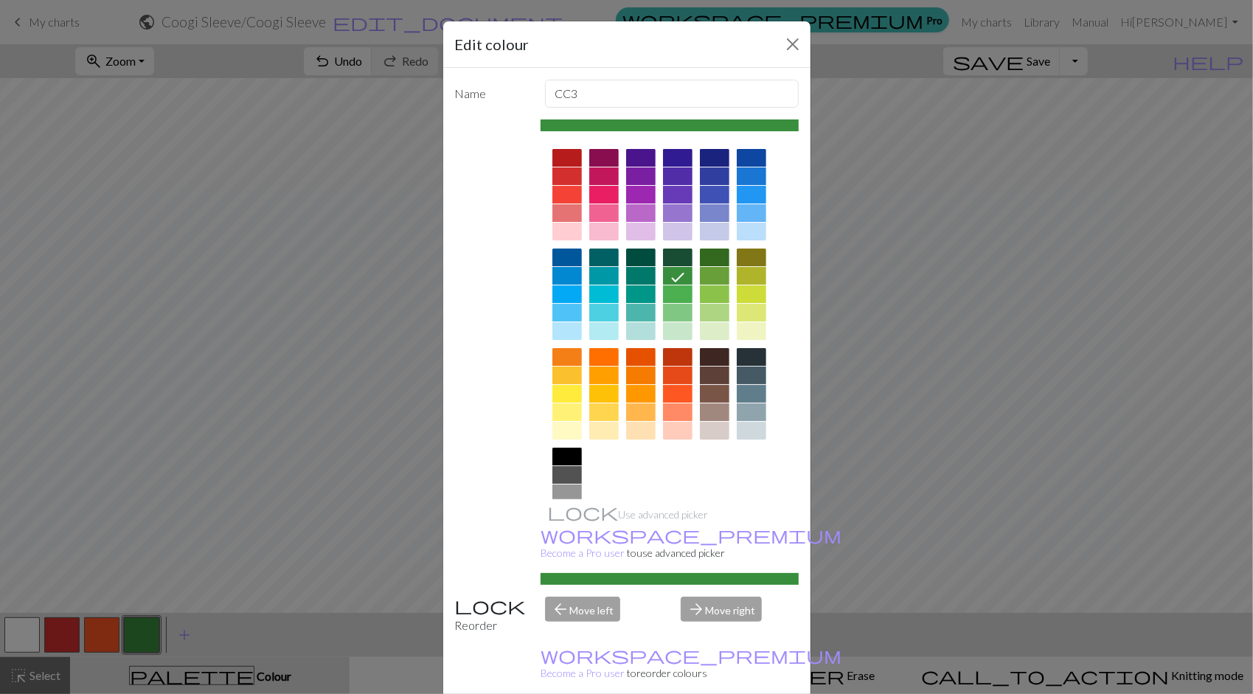
click at [569, 398] on div at bounding box center [566, 394] width 29 height 18
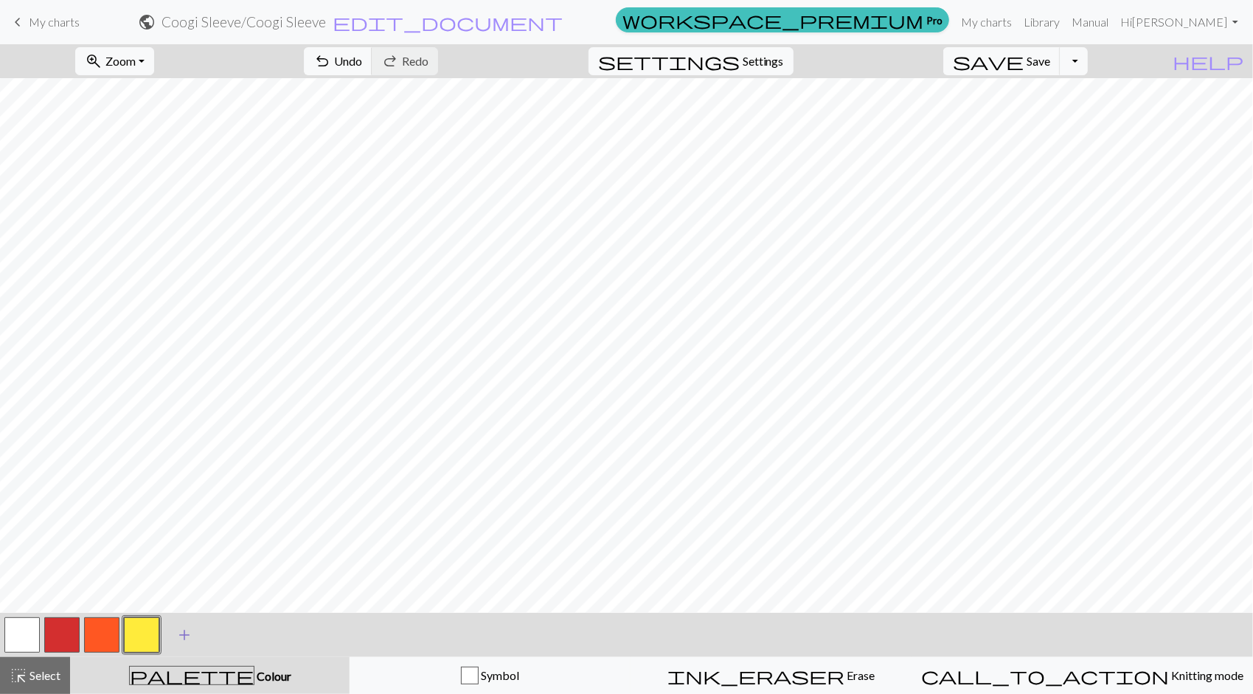
click at [181, 627] on span "add" at bounding box center [185, 635] width 18 height 21
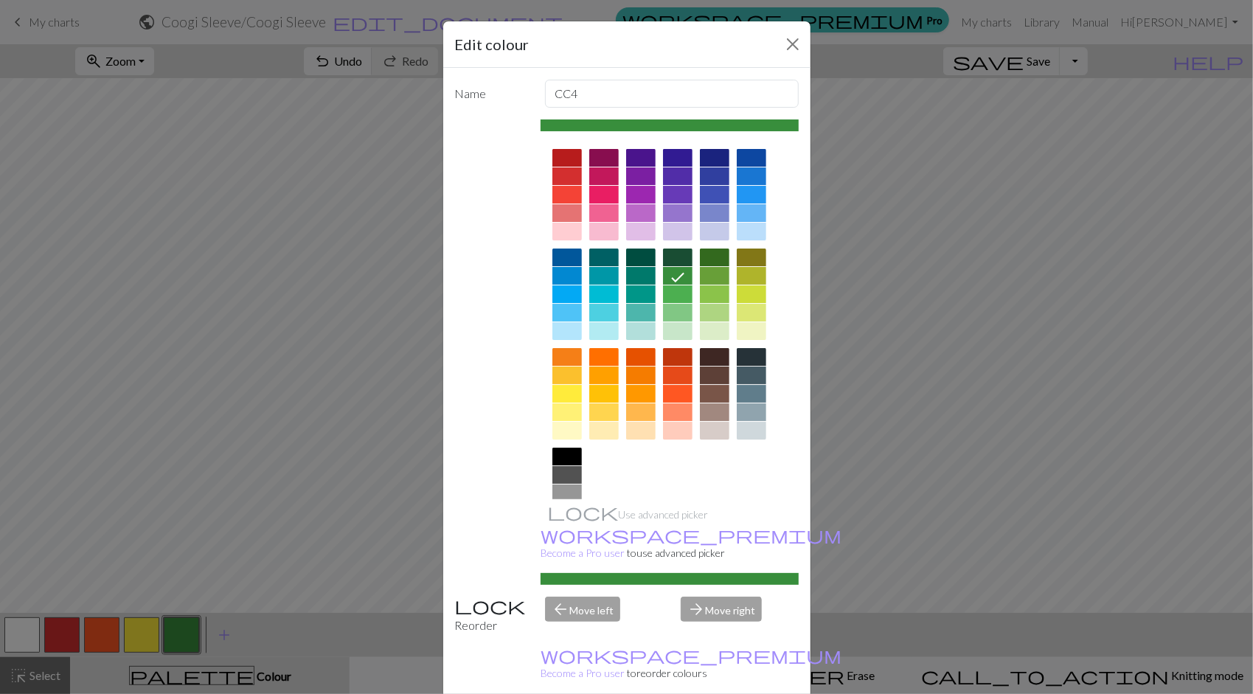
click at [274, 637] on div "Edit colour Name CC4 Use advanced picker workspace_premium Become a Pro user to…" at bounding box center [626, 347] width 1253 height 694
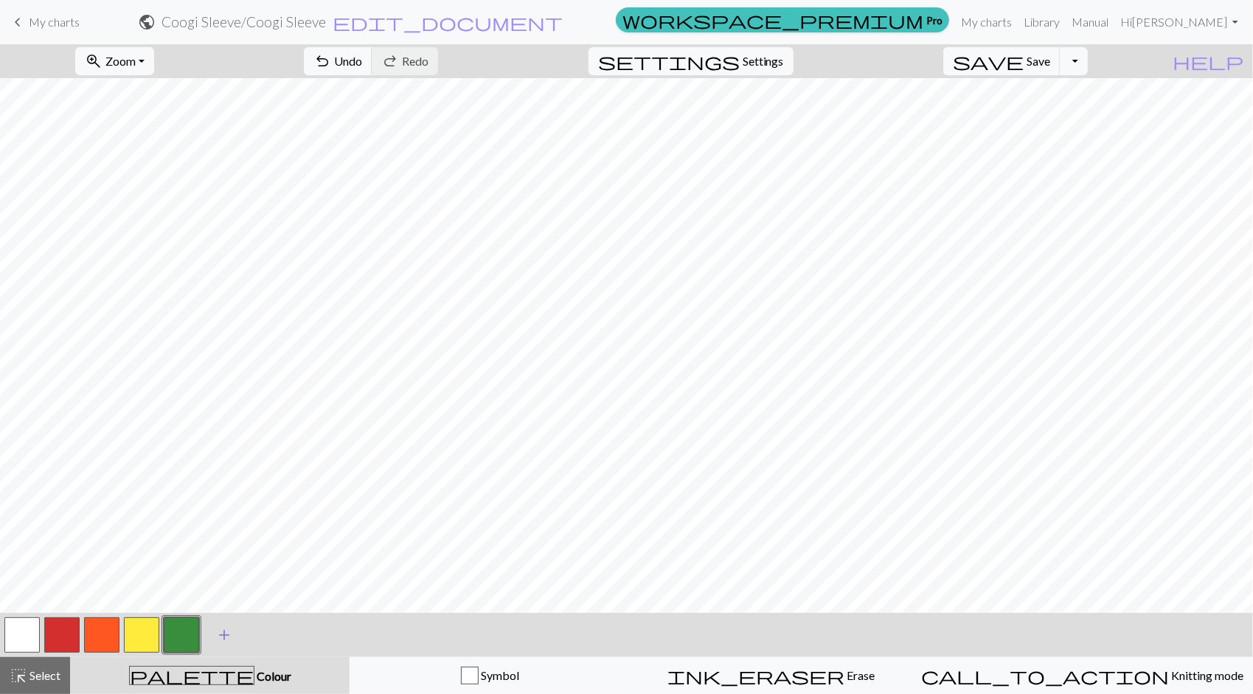
click at [214, 637] on button "add Add a colour" at bounding box center [224, 635] width 37 height 37
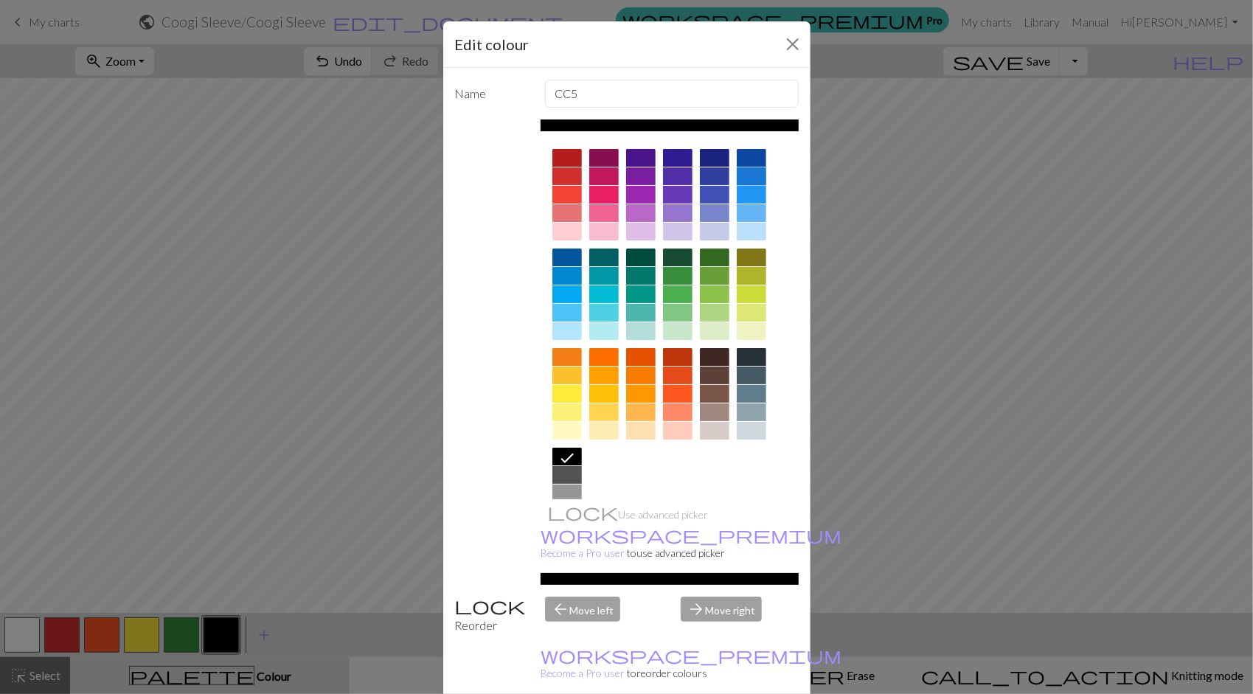
click at [753, 181] on div at bounding box center [751, 176] width 29 height 18
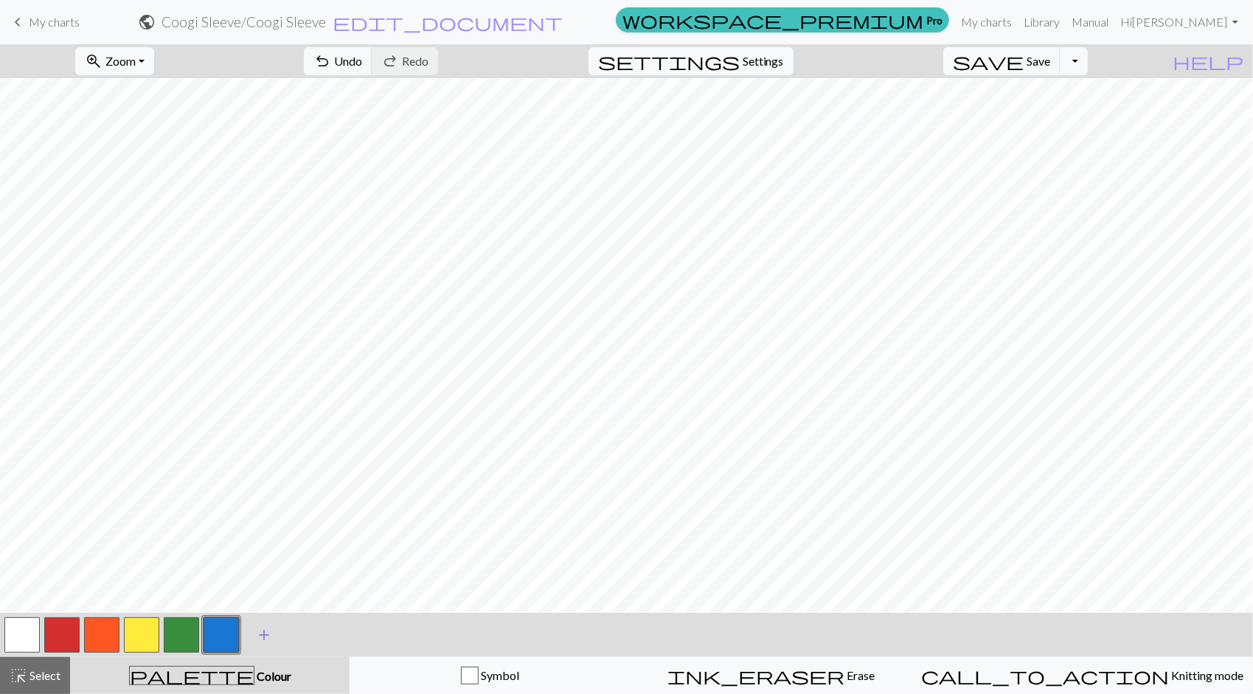
click at [263, 631] on span "add" at bounding box center [264, 635] width 18 height 21
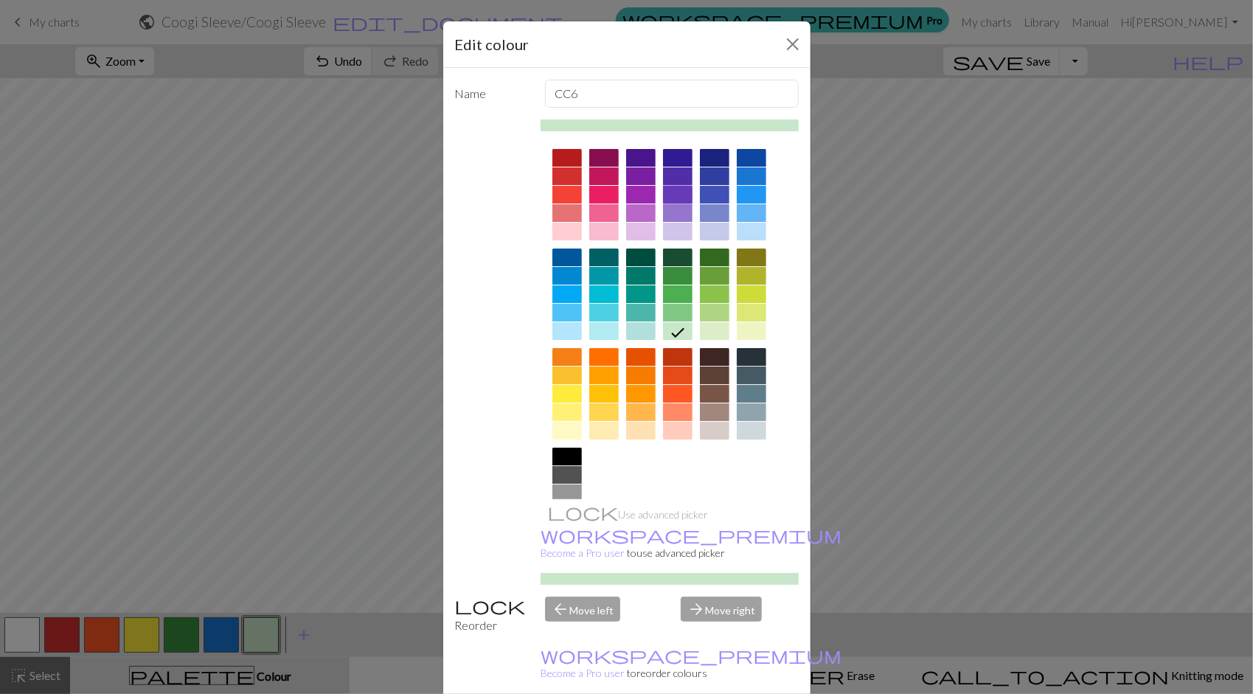
click at [663, 198] on div at bounding box center [677, 195] width 29 height 18
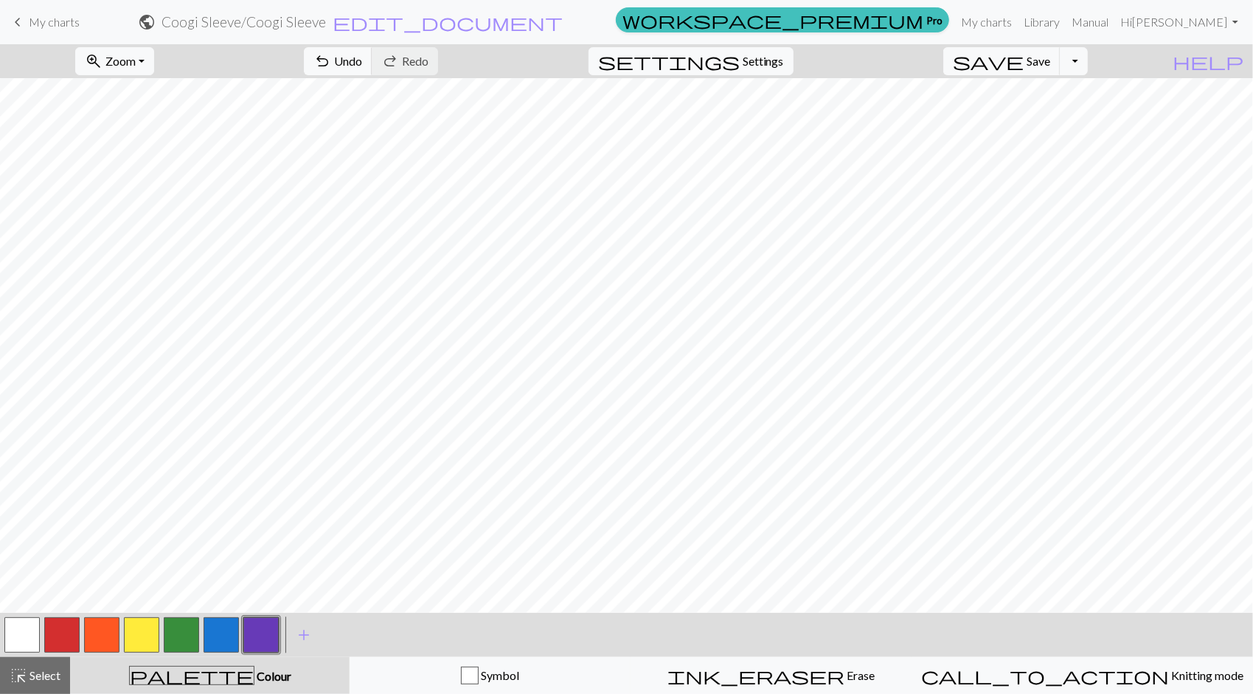
click at [673, 614] on div "< > add Add a colour" at bounding box center [626, 635] width 1253 height 44
click at [546, 671] on div "Symbol" at bounding box center [490, 676] width 262 height 18
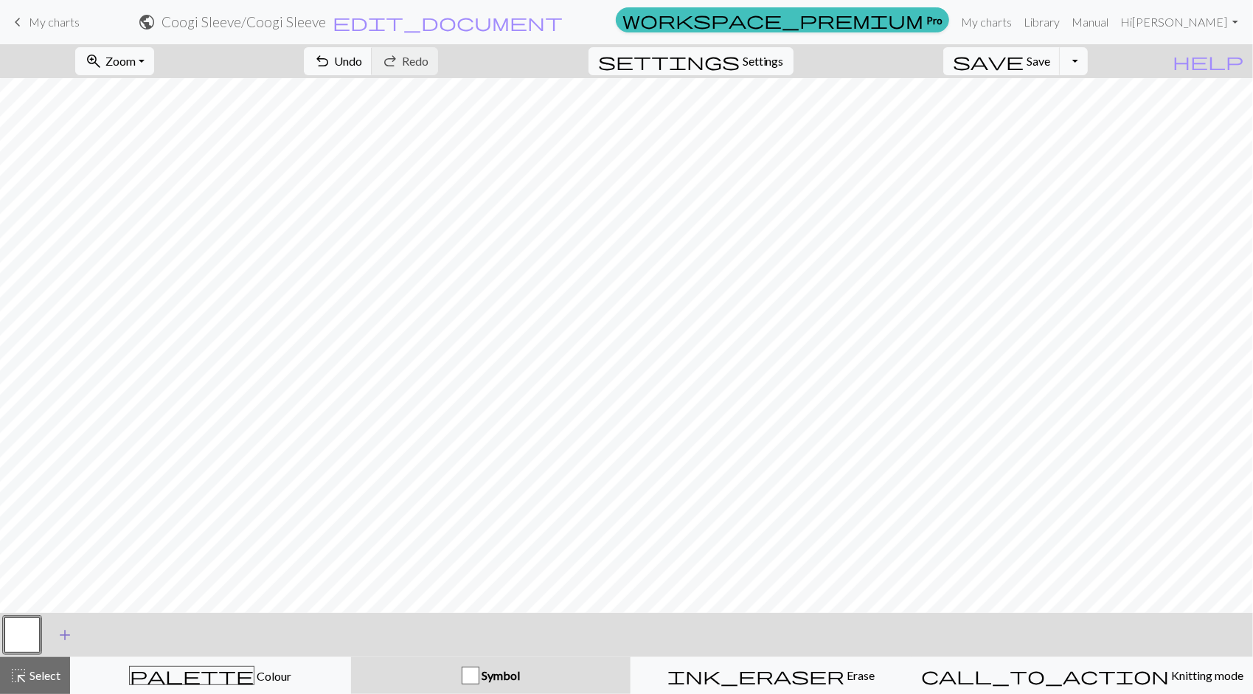
click at [81, 632] on button "add Add a symbol" at bounding box center [64, 635] width 37 height 37
click at [44, 643] on div at bounding box center [62, 635] width 40 height 40
click at [83, 638] on div "< > add Add a symbol" at bounding box center [626, 635] width 1253 height 44
click at [69, 631] on button "button" at bounding box center [61, 634] width 35 height 35
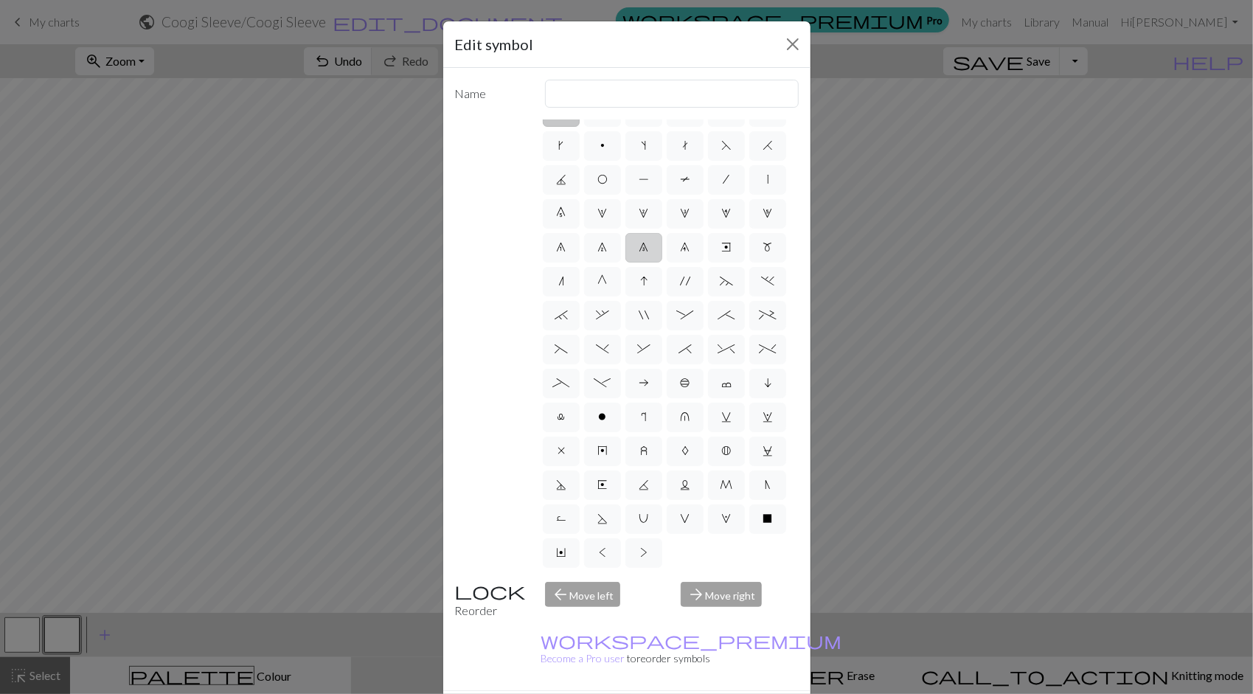
scroll to position [125, 0]
click at [783, 38] on button "Close" at bounding box center [793, 44] width 24 height 24
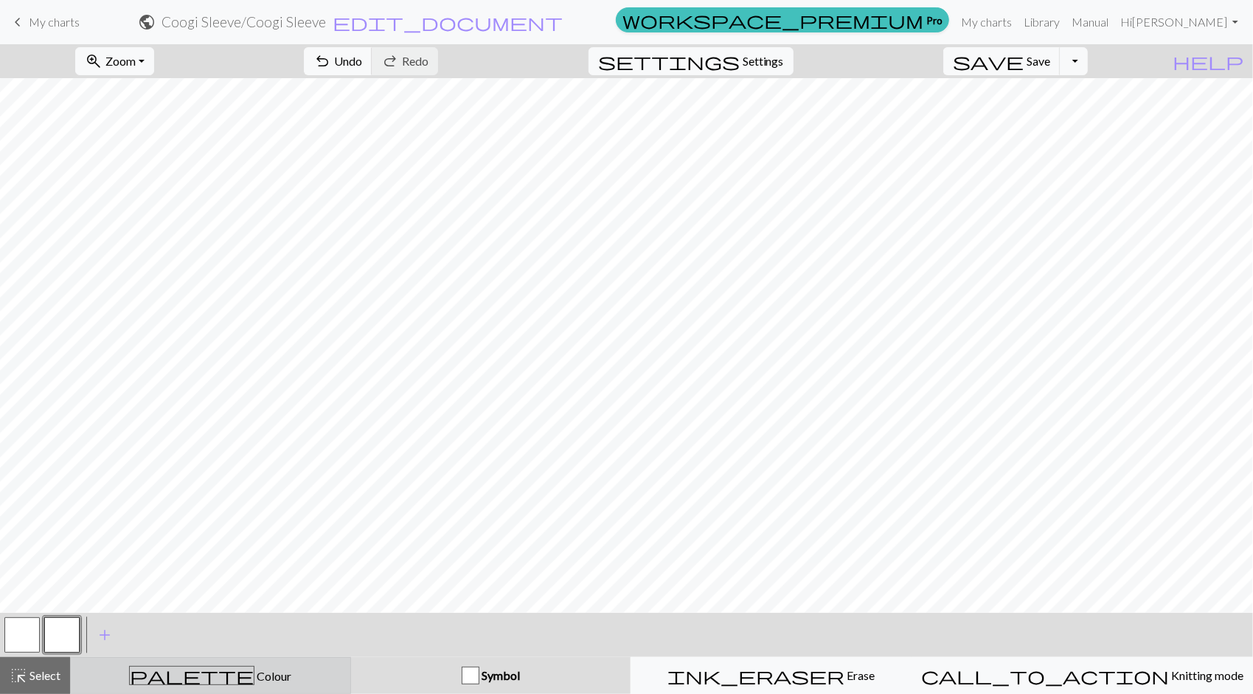
click at [324, 674] on div "palette Colour Colour" at bounding box center [211, 675] width 262 height 19
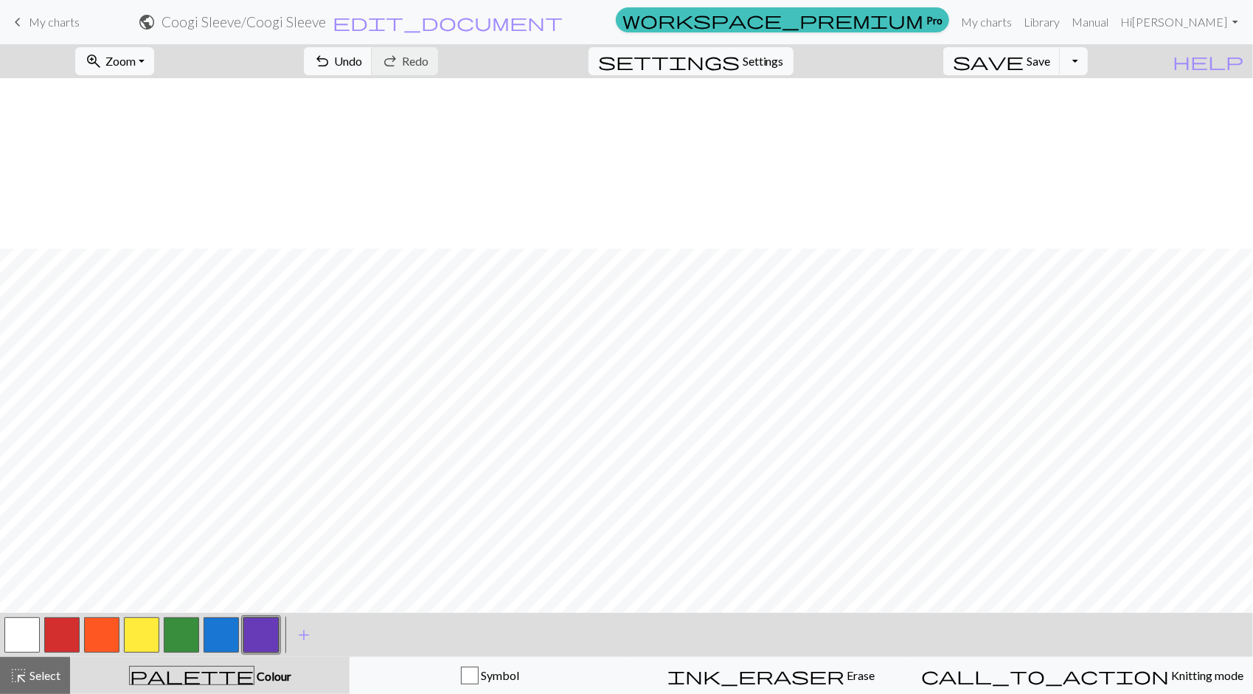
scroll to position [1017, 0]
click at [66, 641] on button "button" at bounding box center [61, 634] width 35 height 35
click at [102, 639] on button "button" at bounding box center [101, 634] width 35 height 35
click at [74, 634] on button "button" at bounding box center [61, 634] width 35 height 35
click at [135, 640] on button "button" at bounding box center [141, 634] width 35 height 35
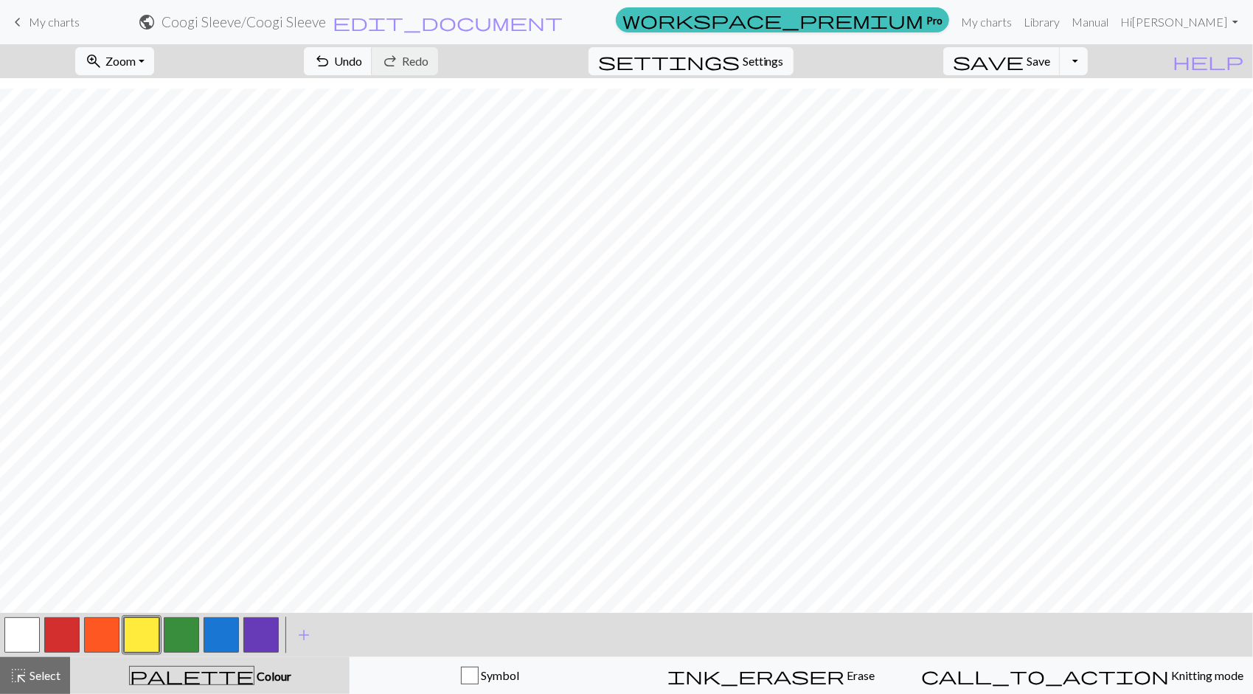
click at [110, 636] on button "button" at bounding box center [101, 634] width 35 height 35
click at [103, 646] on button "button" at bounding box center [101, 634] width 35 height 35
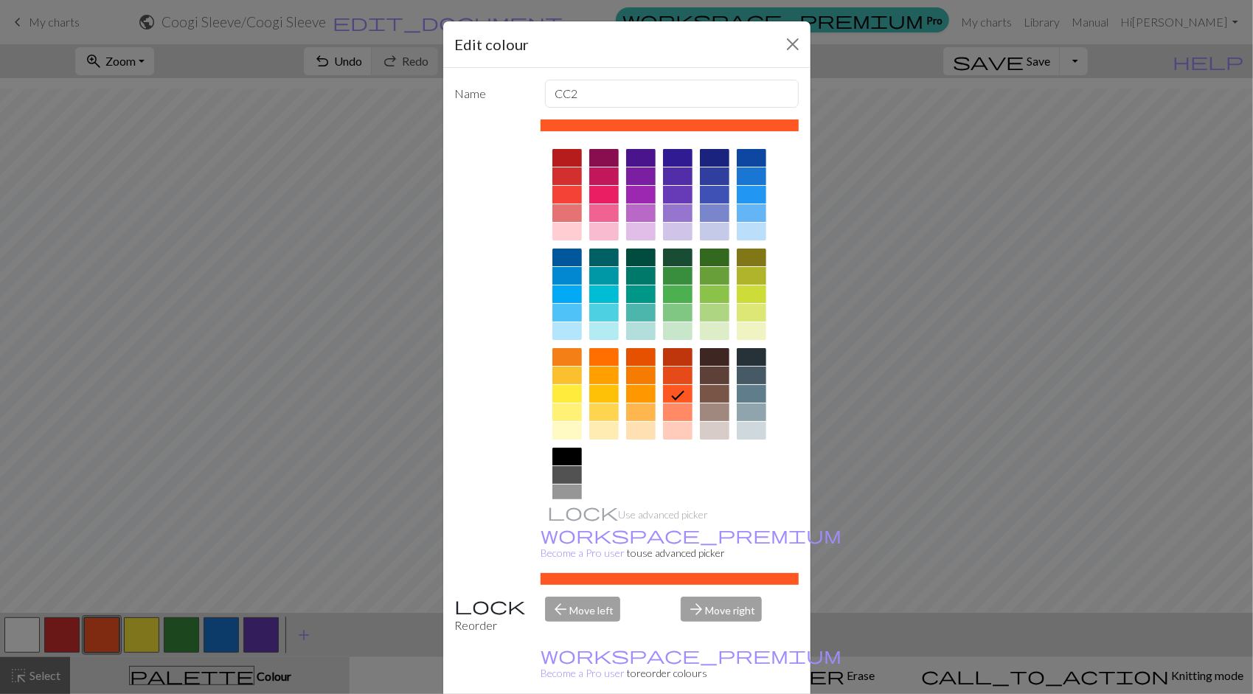
click at [325, 544] on div "Edit colour Name CC2 Use advanced picker workspace_premium Become a Pro user to…" at bounding box center [626, 347] width 1253 height 694
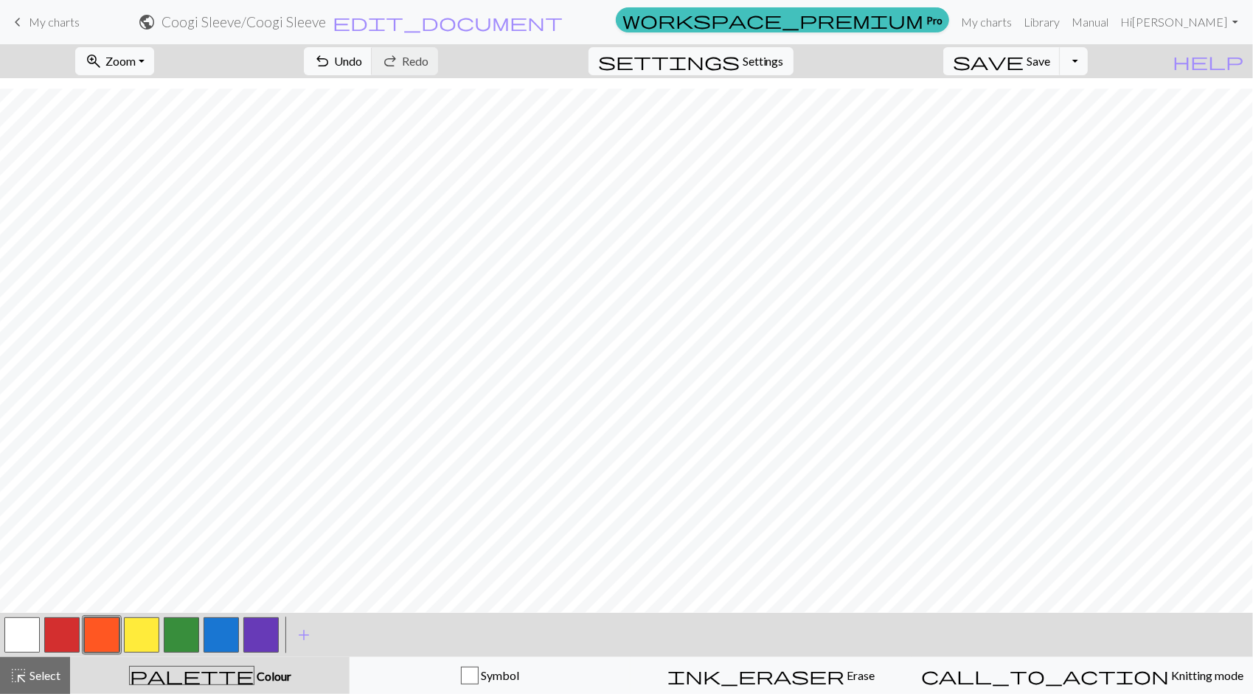
click at [35, 635] on button "button" at bounding box center [21, 634] width 35 height 35
click at [108, 632] on button "button" at bounding box center [101, 634] width 35 height 35
click at [31, 634] on button "button" at bounding box center [21, 634] width 35 height 35
click at [108, 634] on button "button" at bounding box center [101, 634] width 35 height 35
click at [36, 629] on button "button" at bounding box center [21, 634] width 35 height 35
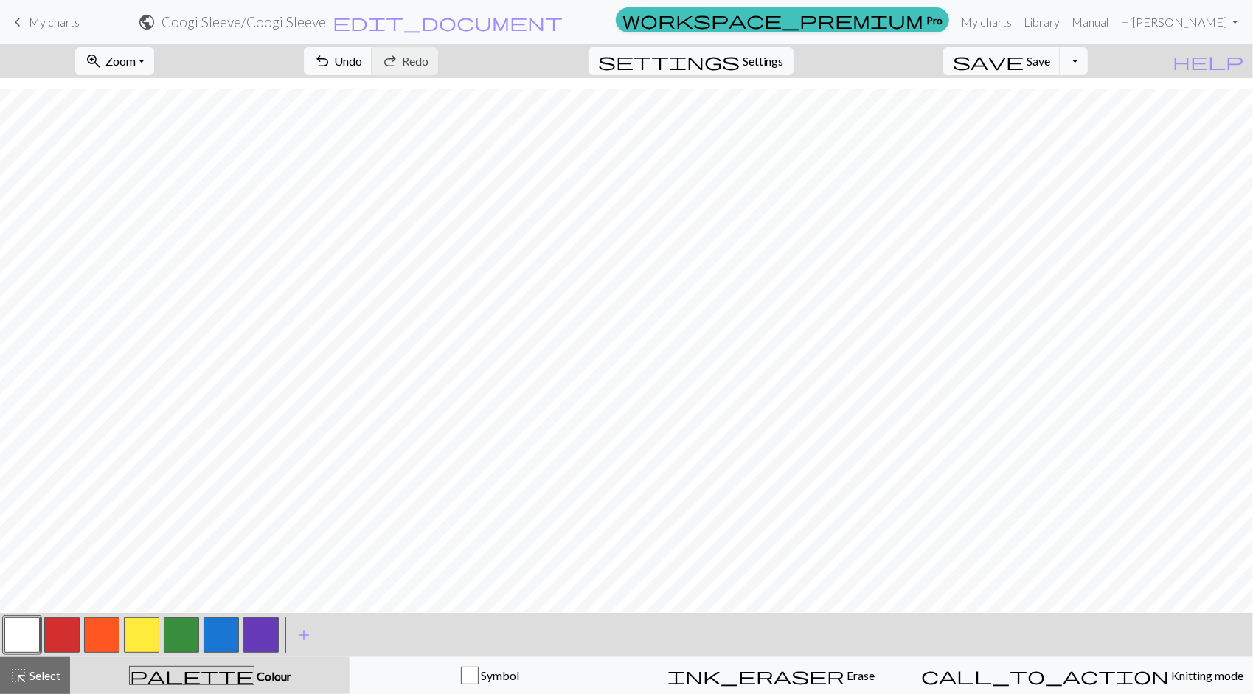
click at [102, 642] on button "button" at bounding box center [101, 634] width 35 height 35
click at [27, 637] on button "button" at bounding box center [21, 634] width 35 height 35
click at [111, 637] on button "button" at bounding box center [101, 634] width 35 height 35
click at [146, 625] on button "button" at bounding box center [141, 634] width 35 height 35
click at [264, 627] on button "button" at bounding box center [260, 634] width 35 height 35
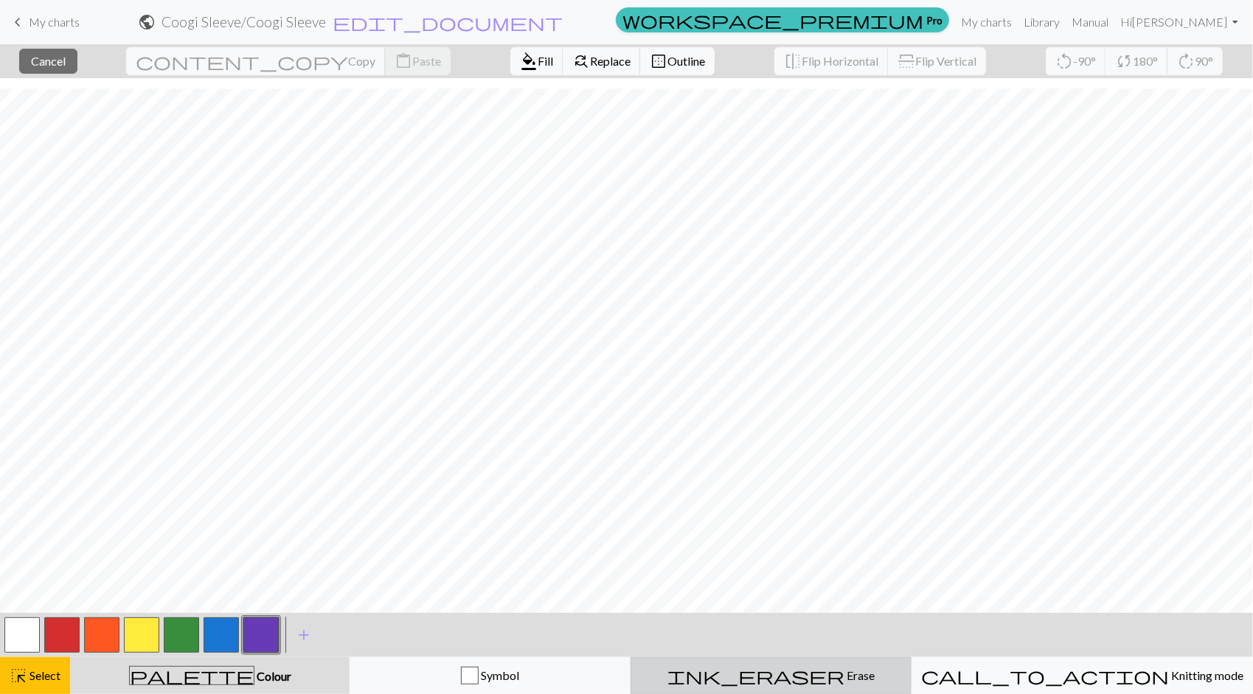
click at [844, 675] on span "Erase" at bounding box center [859, 675] width 30 height 14
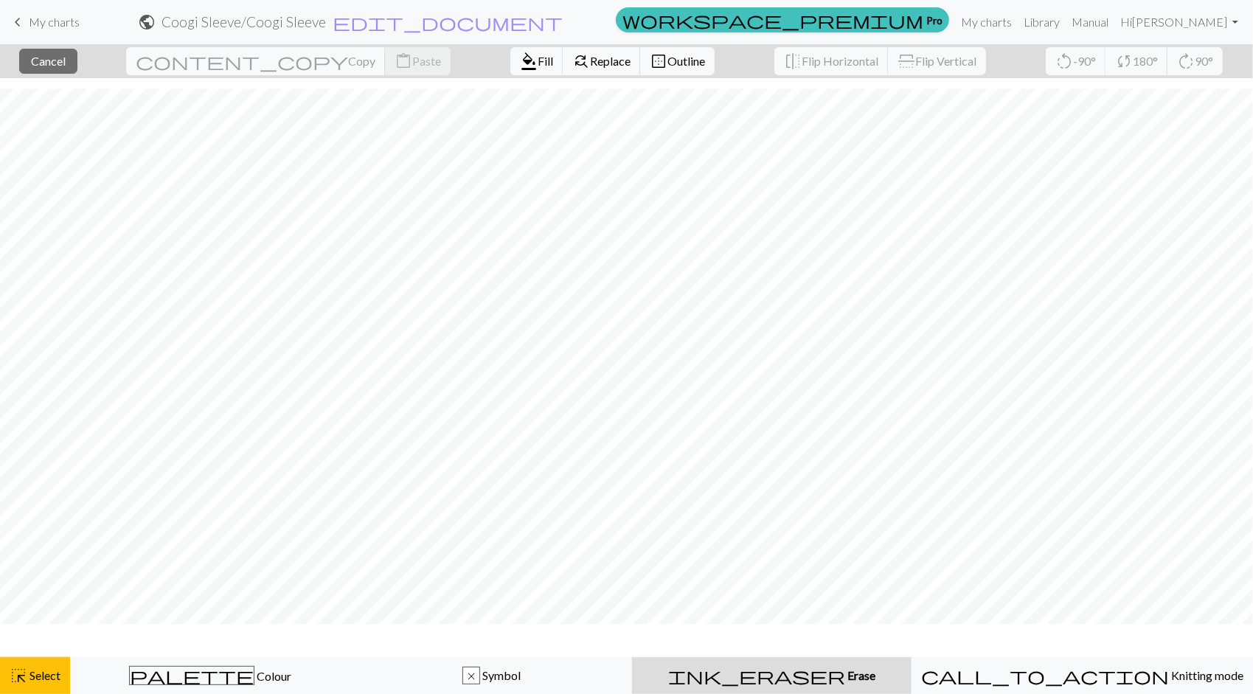
scroll to position [973, 0]
drag, startPoint x: 829, startPoint y: 675, endPoint x: 236, endPoint y: 662, distance: 593.0
click at [236, 662] on button "palette Colour Colour" at bounding box center [210, 675] width 281 height 37
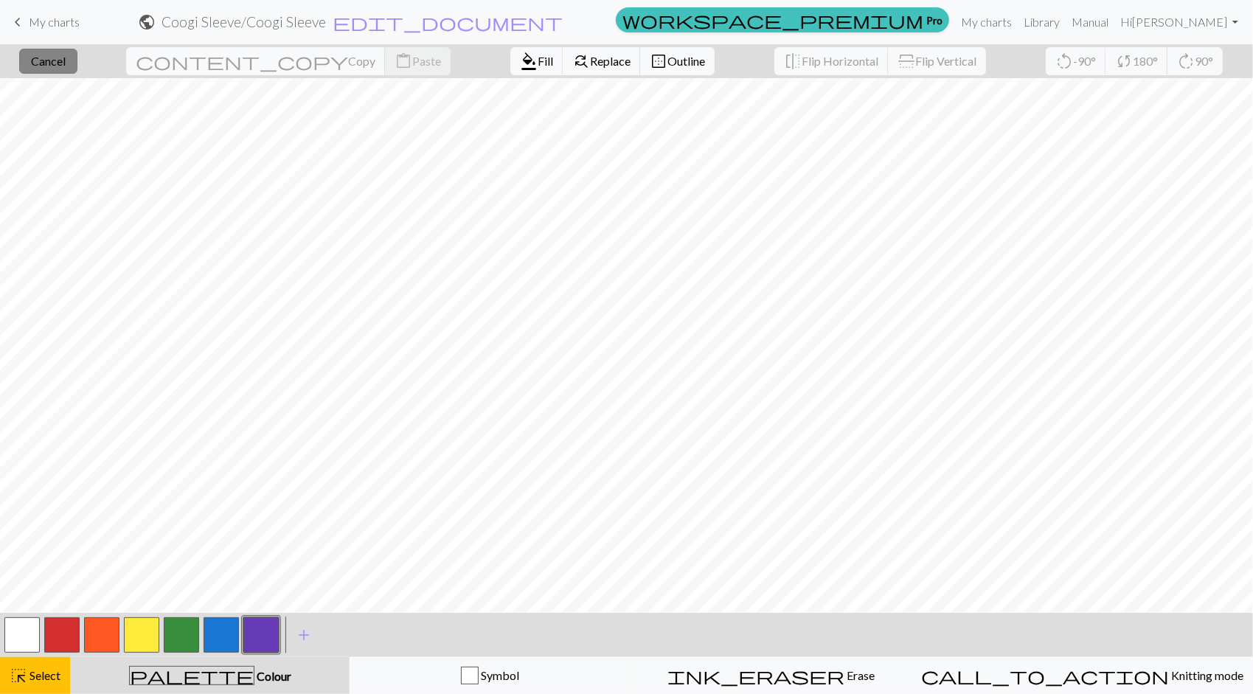
click at [66, 63] on span "Cancel" at bounding box center [48, 61] width 35 height 14
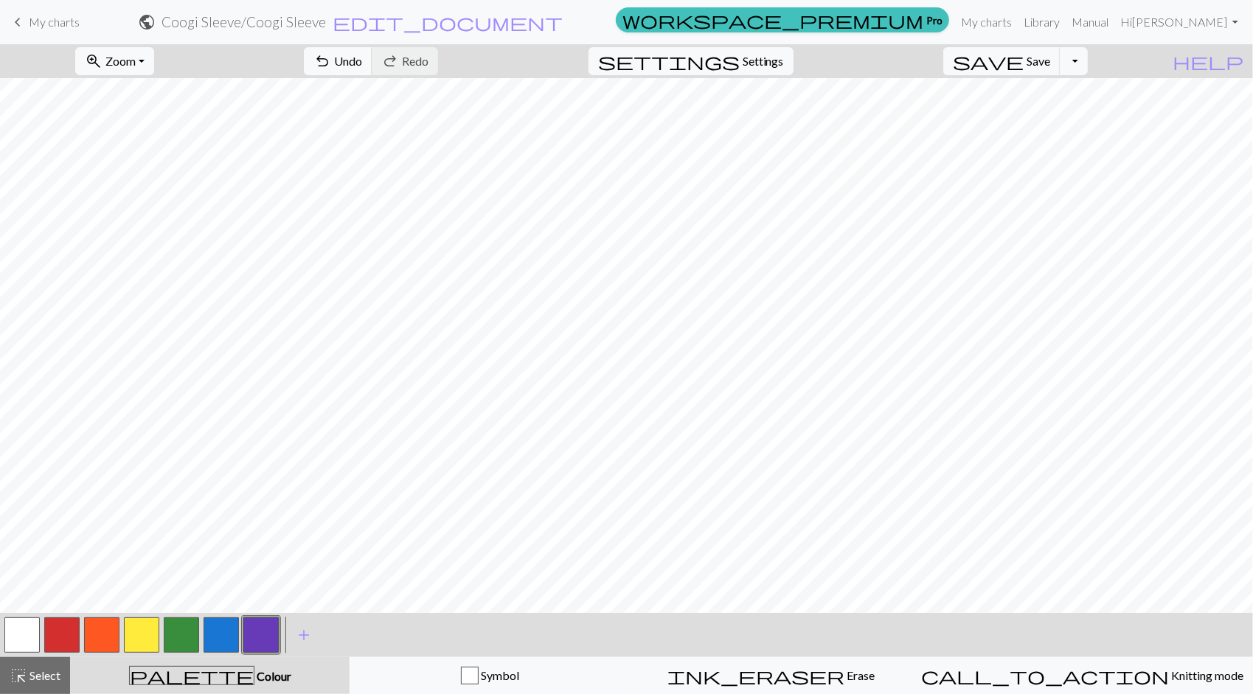
click at [255, 624] on button "button" at bounding box center [260, 634] width 35 height 35
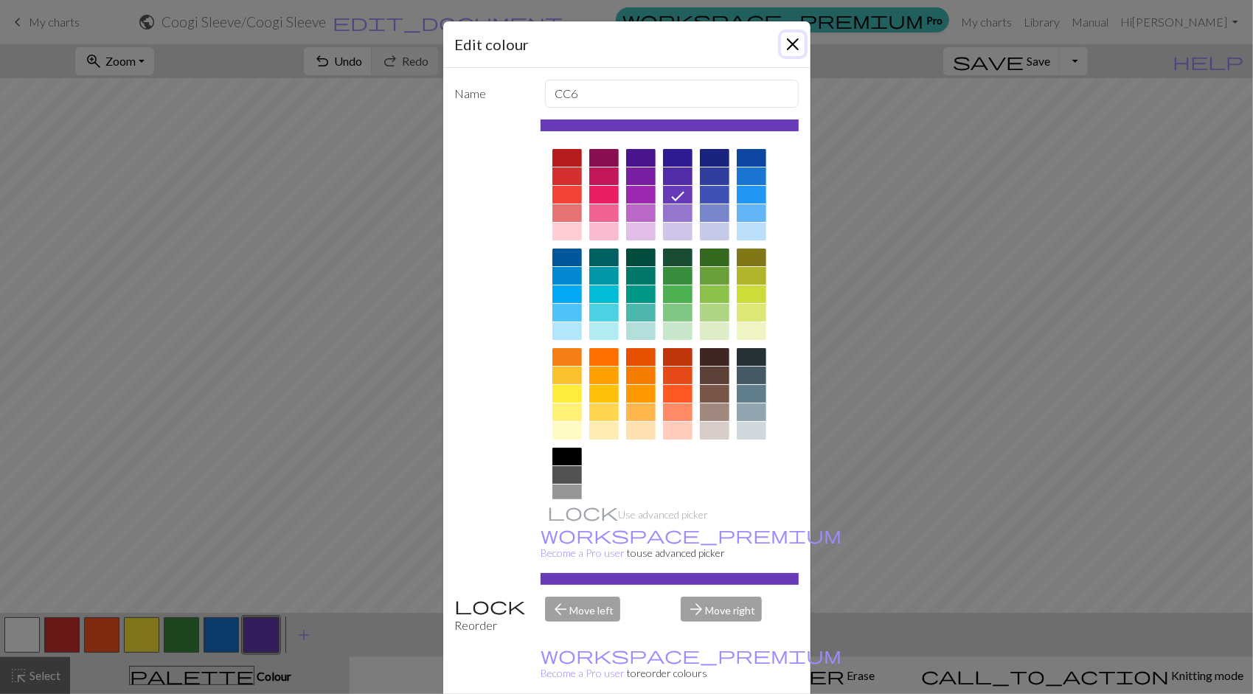
click at [791, 46] on button "Close" at bounding box center [793, 44] width 24 height 24
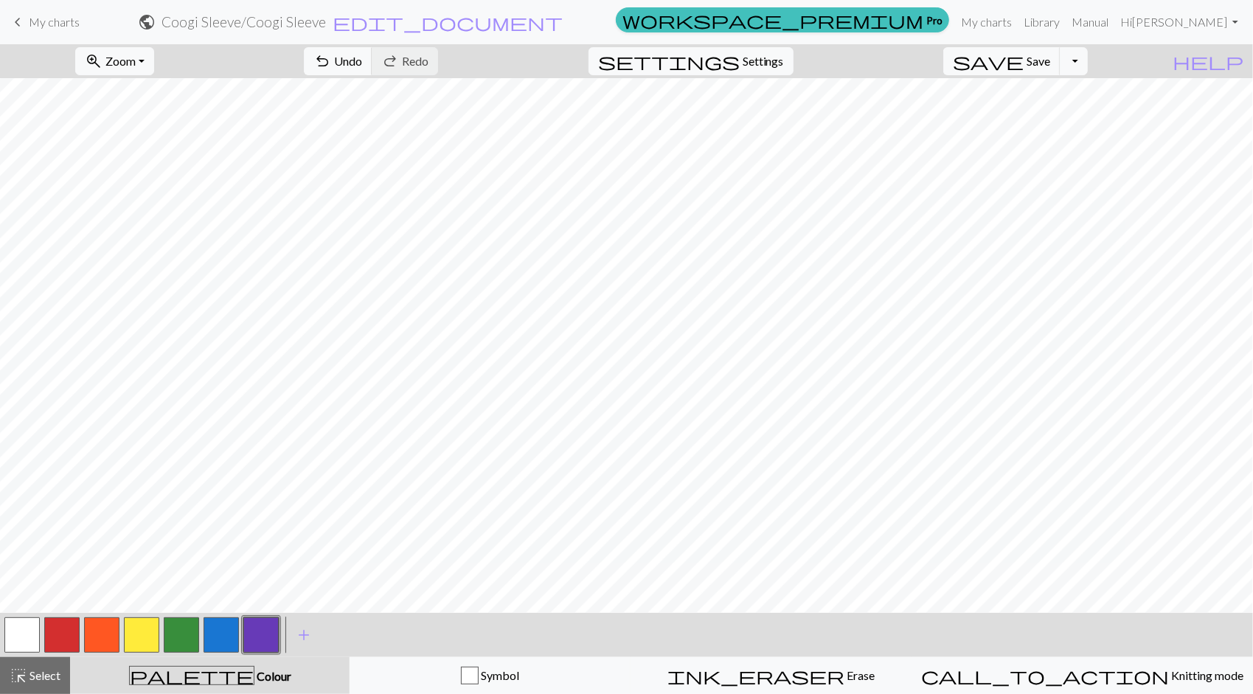
click at [33, 634] on button "button" at bounding box center [21, 634] width 35 height 35
click at [261, 642] on button "button" at bounding box center [260, 634] width 35 height 35
click at [25, 637] on button "button" at bounding box center [21, 634] width 35 height 35
click at [105, 636] on button "button" at bounding box center [101, 634] width 35 height 35
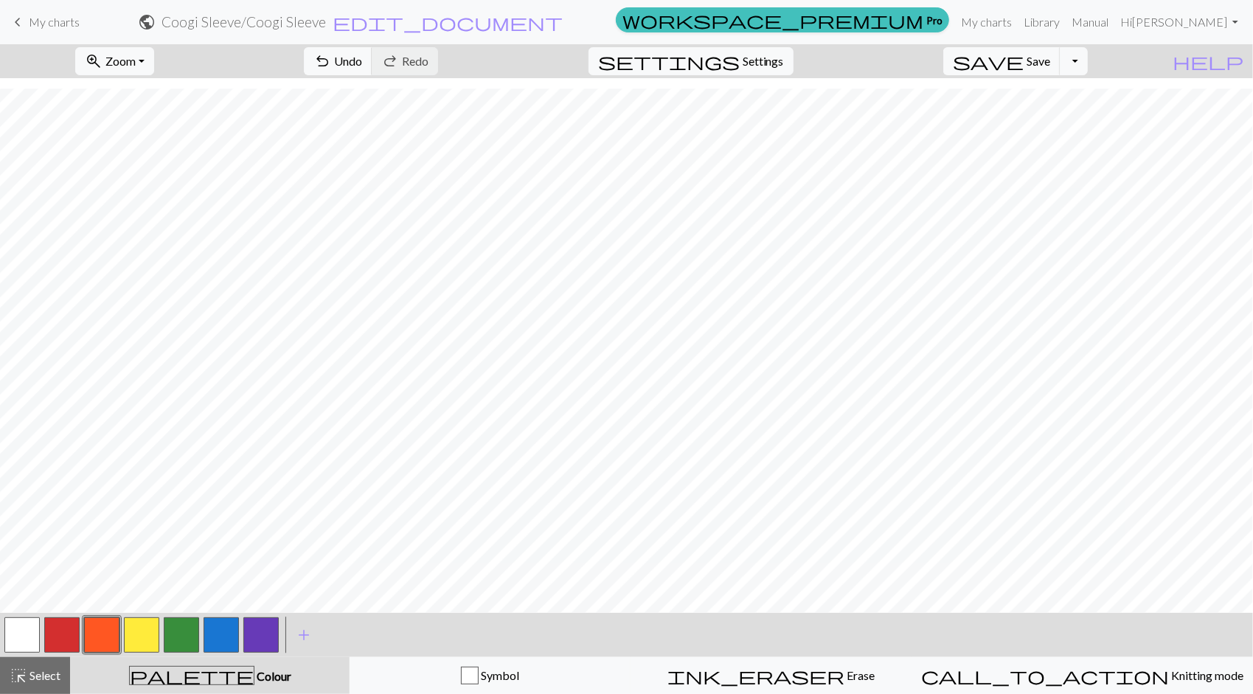
click at [142, 639] on button "button" at bounding box center [141, 634] width 35 height 35
click at [103, 640] on button "button" at bounding box center [101, 634] width 35 height 35
click at [141, 632] on button "button" at bounding box center [141, 634] width 35 height 35
click at [106, 630] on button "button" at bounding box center [101, 634] width 35 height 35
click at [140, 634] on button "button" at bounding box center [141, 634] width 35 height 35
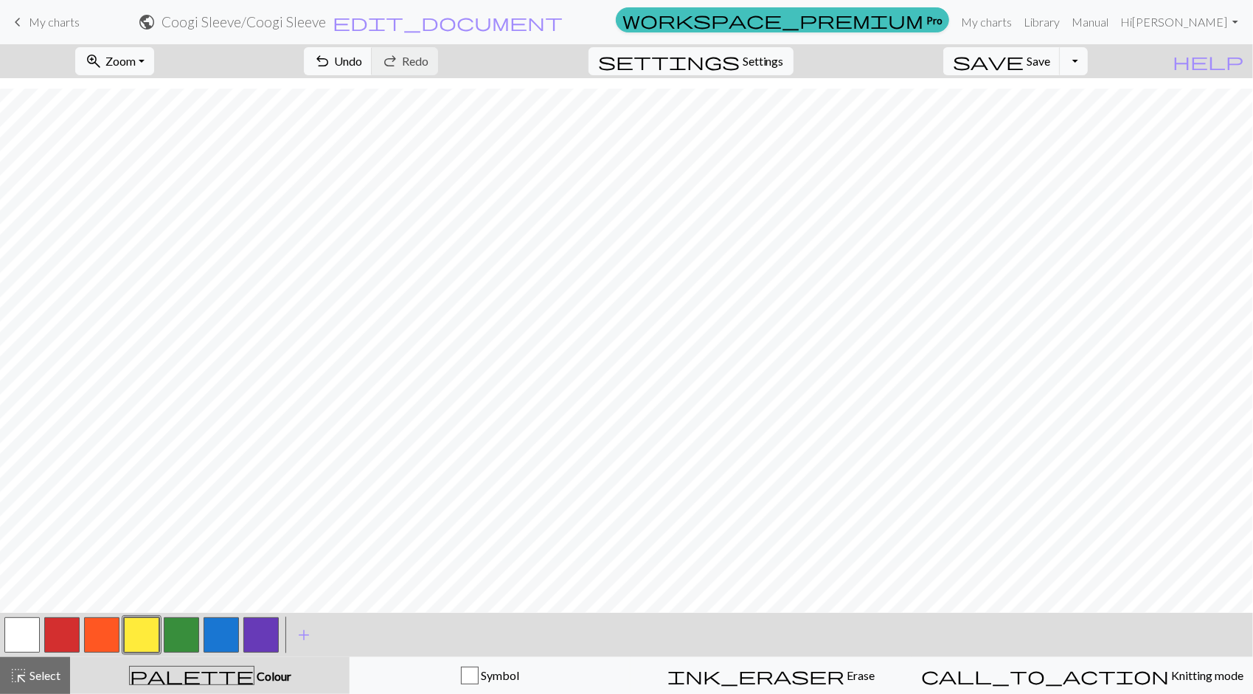
click at [106, 628] on button "button" at bounding box center [101, 634] width 35 height 35
click at [131, 642] on button "button" at bounding box center [141, 634] width 35 height 35
click at [100, 633] on button "button" at bounding box center [101, 634] width 35 height 35
click at [158, 630] on button "button" at bounding box center [141, 634] width 35 height 35
click at [224, 630] on button "button" at bounding box center [221, 634] width 35 height 35
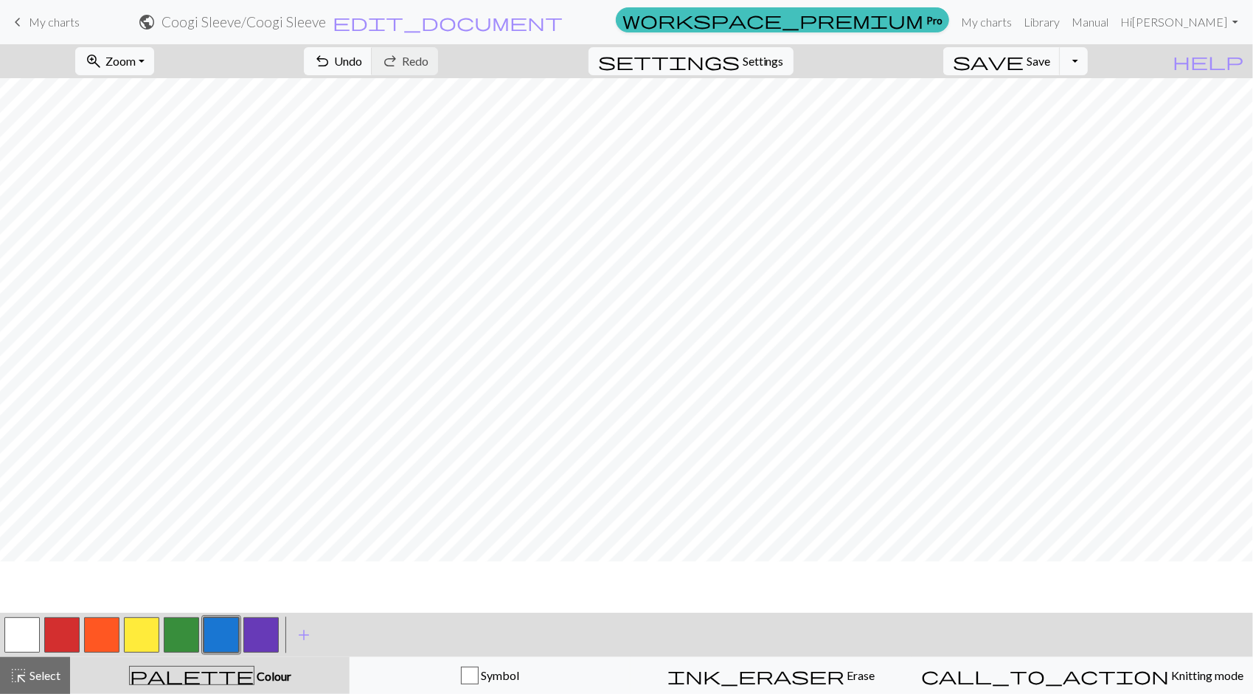
scroll to position [872, 0]
click at [268, 627] on button "button" at bounding box center [260, 634] width 35 height 35
click at [220, 628] on button "button" at bounding box center [221, 634] width 35 height 35
click at [268, 628] on button "button" at bounding box center [260, 634] width 35 height 35
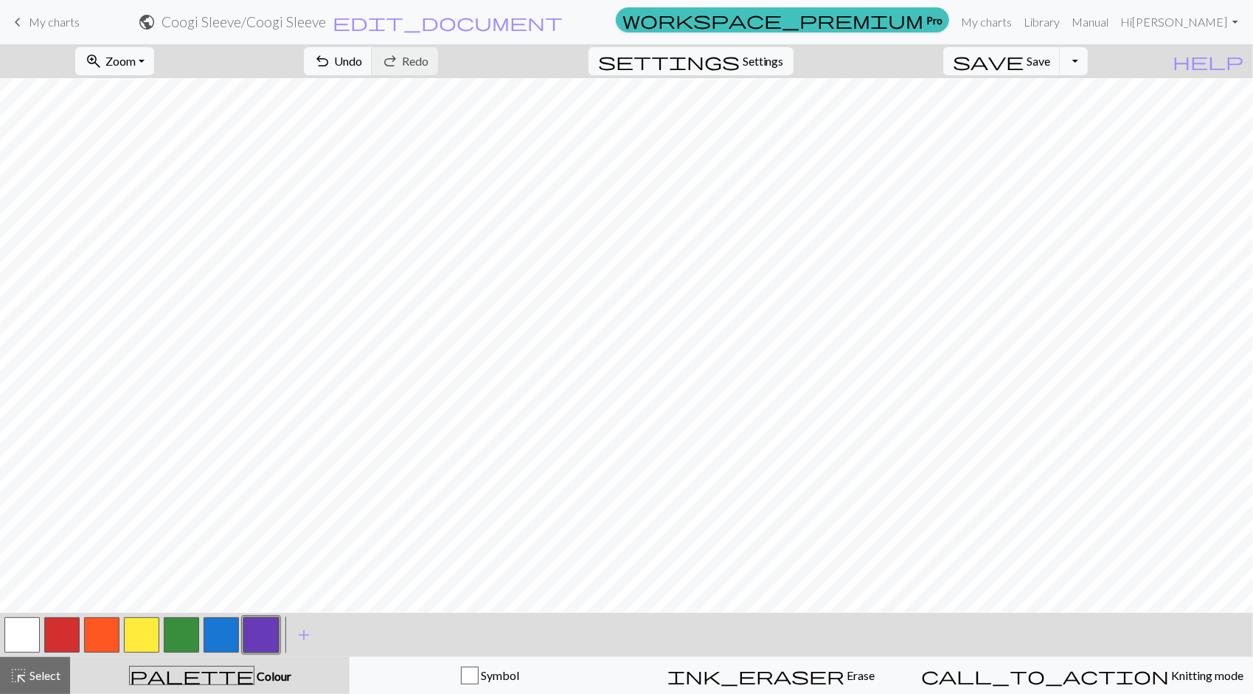
click at [233, 631] on button "button" at bounding box center [221, 634] width 35 height 35
click at [261, 632] on button "button" at bounding box center [260, 634] width 35 height 35
click at [187, 629] on button "button" at bounding box center [181, 634] width 35 height 35
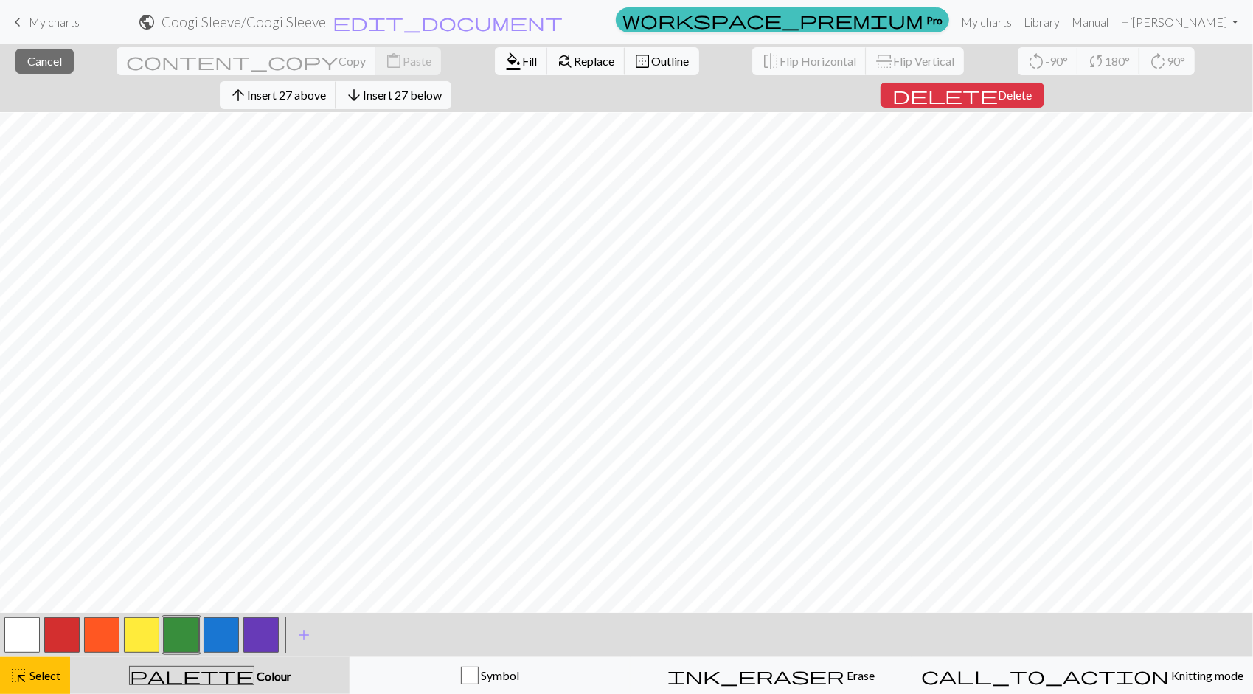
click at [181, 643] on button "button" at bounding box center [181, 634] width 35 height 35
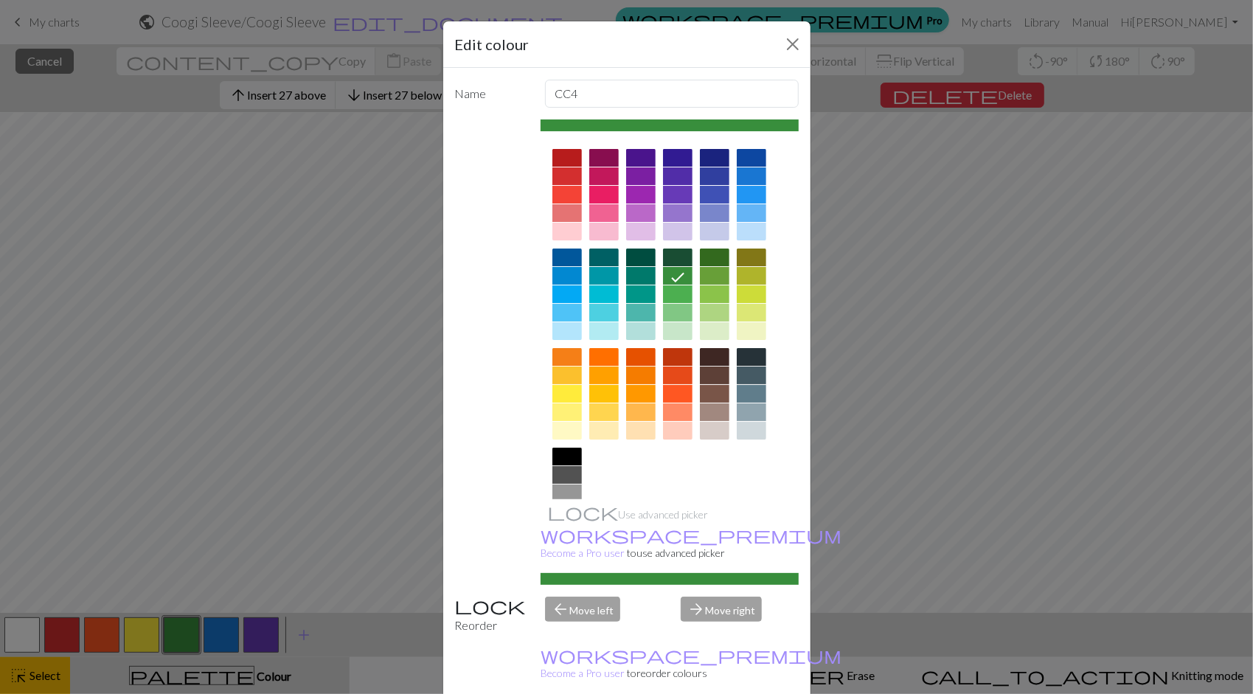
click at [181, 643] on div "Edit colour Name CC4 Use advanced picker workspace_premium Become a Pro user to…" at bounding box center [626, 347] width 1253 height 694
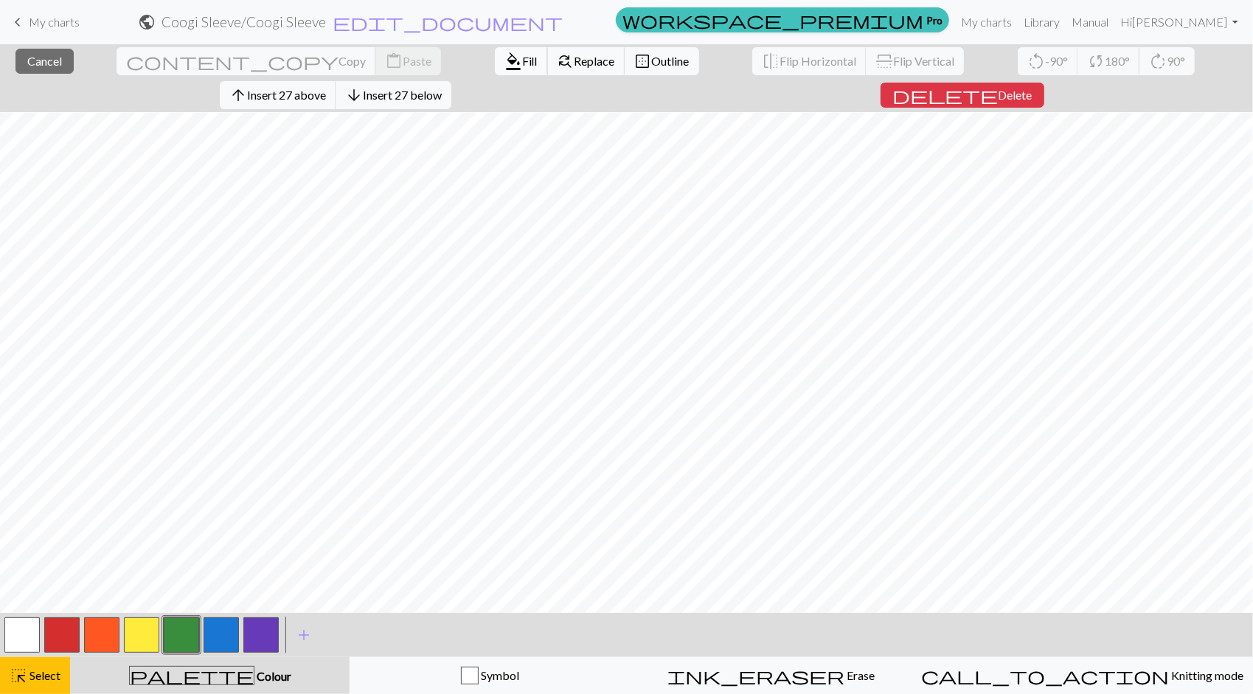
click at [504, 66] on span "format_color_fill" at bounding box center [513, 61] width 18 height 21
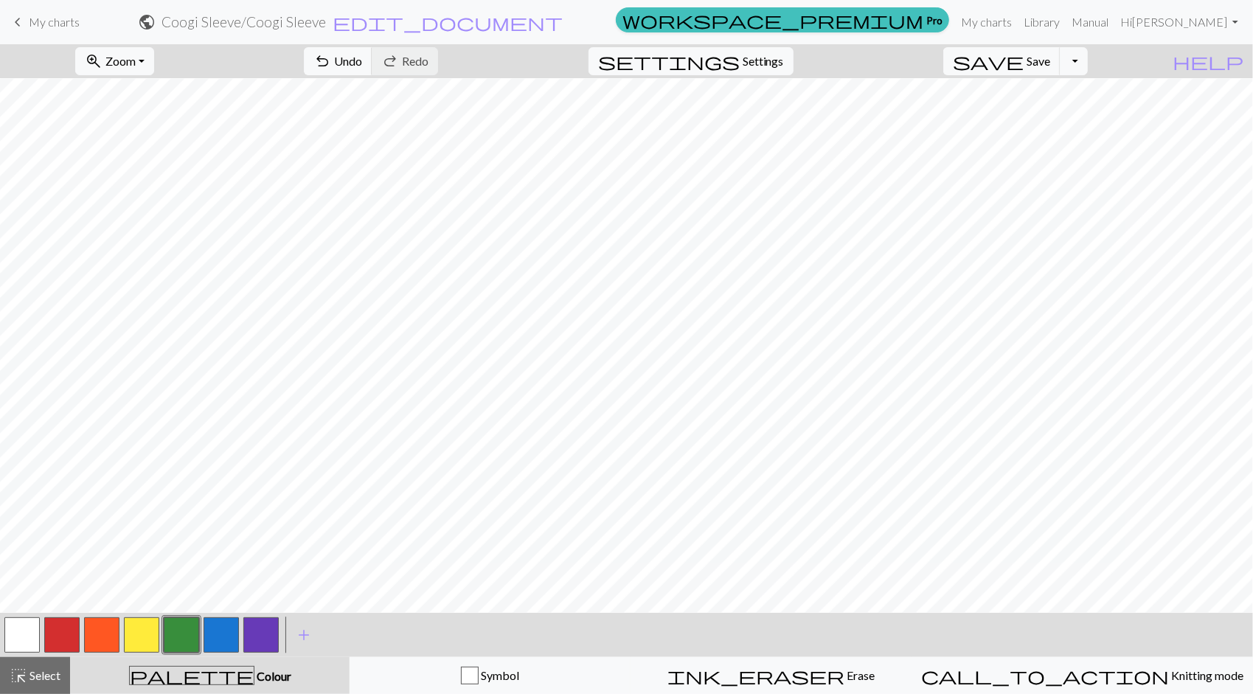
click at [178, 636] on button "button" at bounding box center [181, 634] width 35 height 35
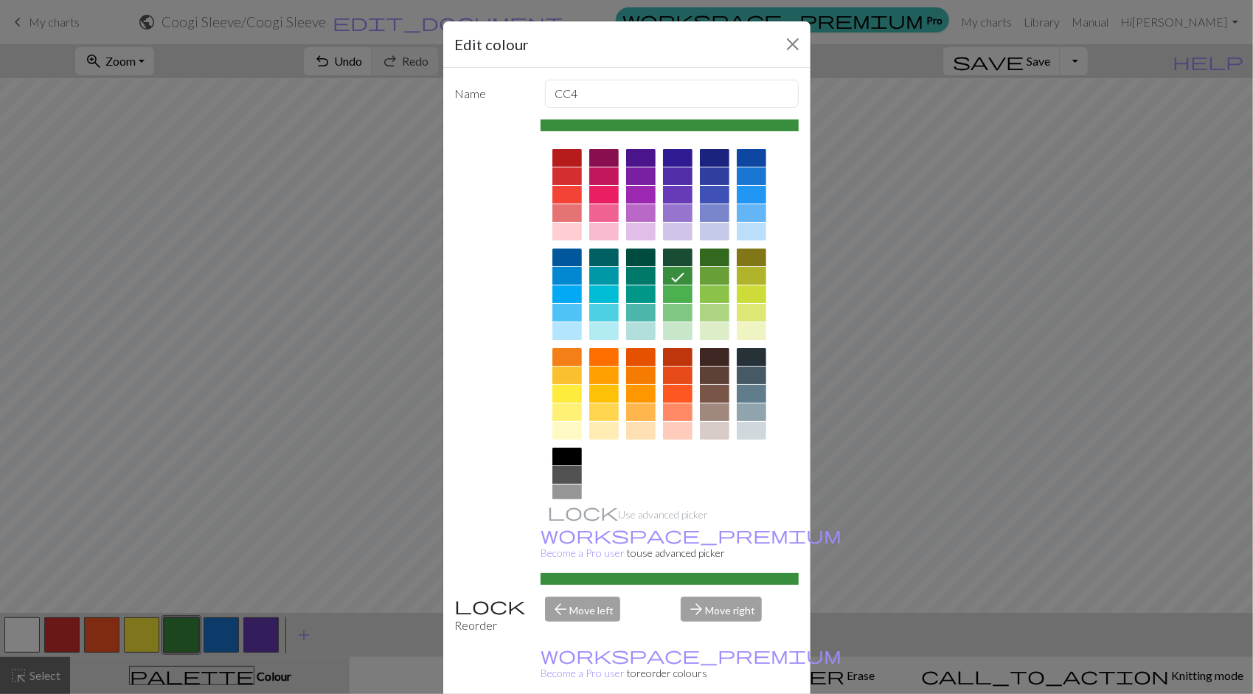
click at [229, 496] on div "Edit colour Name CC4 Use advanced picker workspace_premium Become a Pro user to…" at bounding box center [626, 347] width 1253 height 694
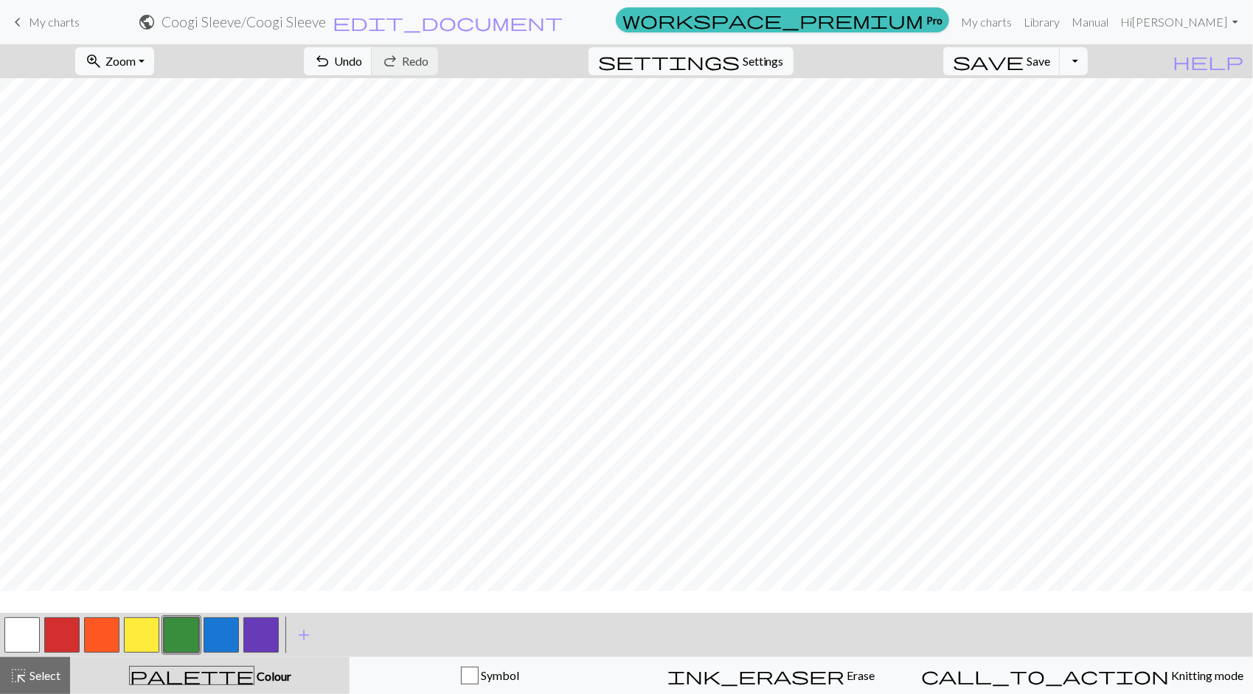
scroll to position [720, 0]
click at [7, 634] on button "button" at bounding box center [21, 634] width 35 height 35
click at [213, 643] on button "button" at bounding box center [221, 634] width 35 height 35
click at [264, 633] on button "button" at bounding box center [260, 634] width 35 height 35
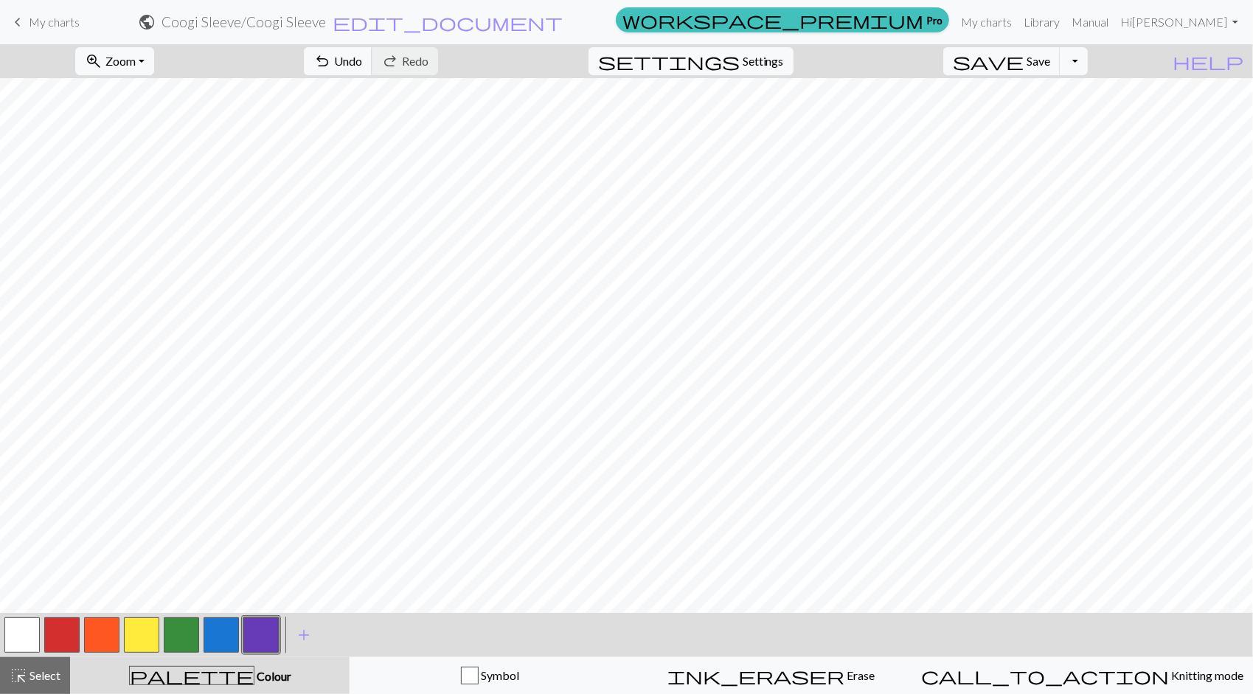
click at [225, 633] on button "button" at bounding box center [221, 634] width 35 height 35
click at [1024, 63] on span "save" at bounding box center [988, 61] width 71 height 21
